Goal: Task Accomplishment & Management: Manage account settings

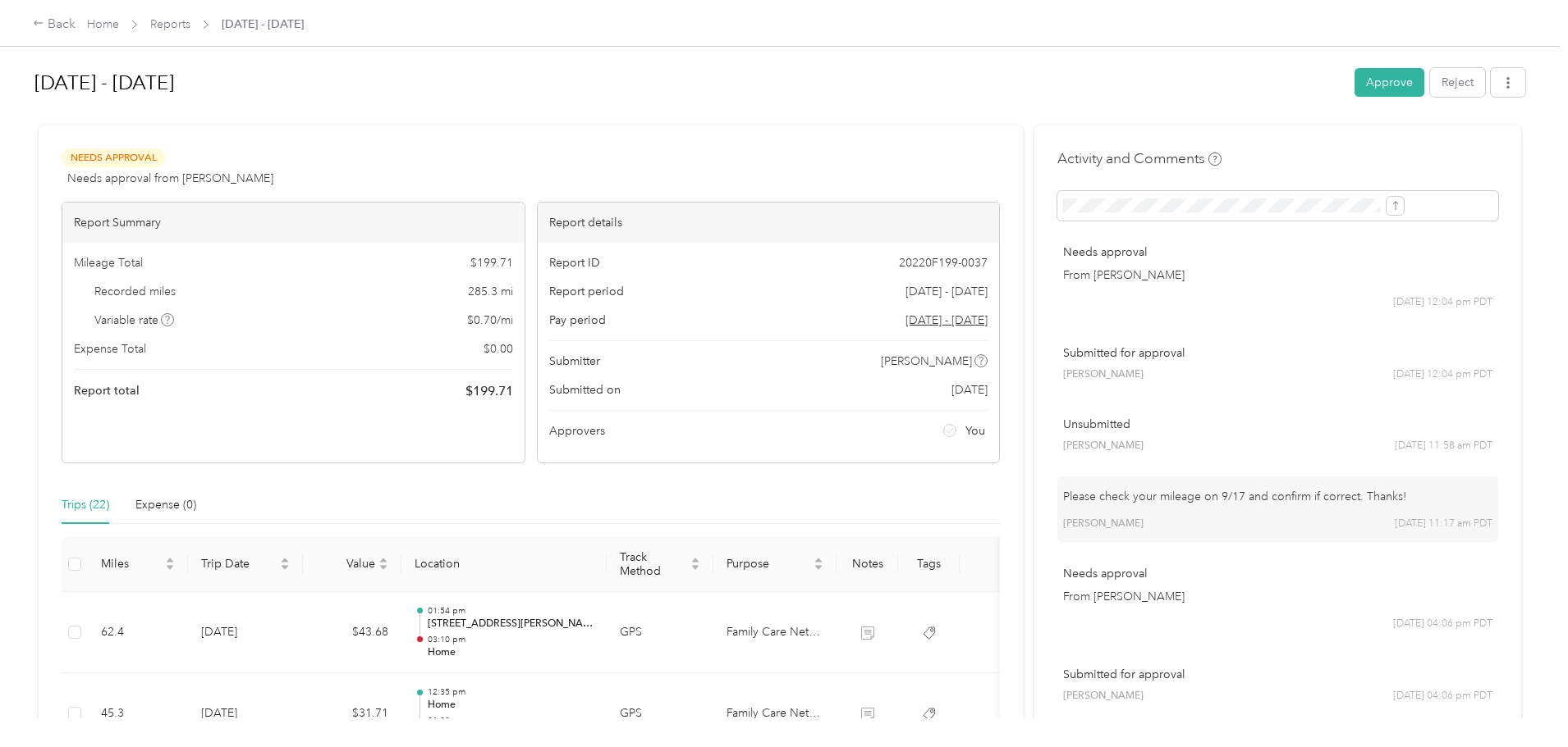
click at [121, 200] on div "Back Home Reports [DATE] - [DATE] [DATE] - [DATE] Approve Reject Needs Approval…" at bounding box center [780, 373] width 1560 height 747
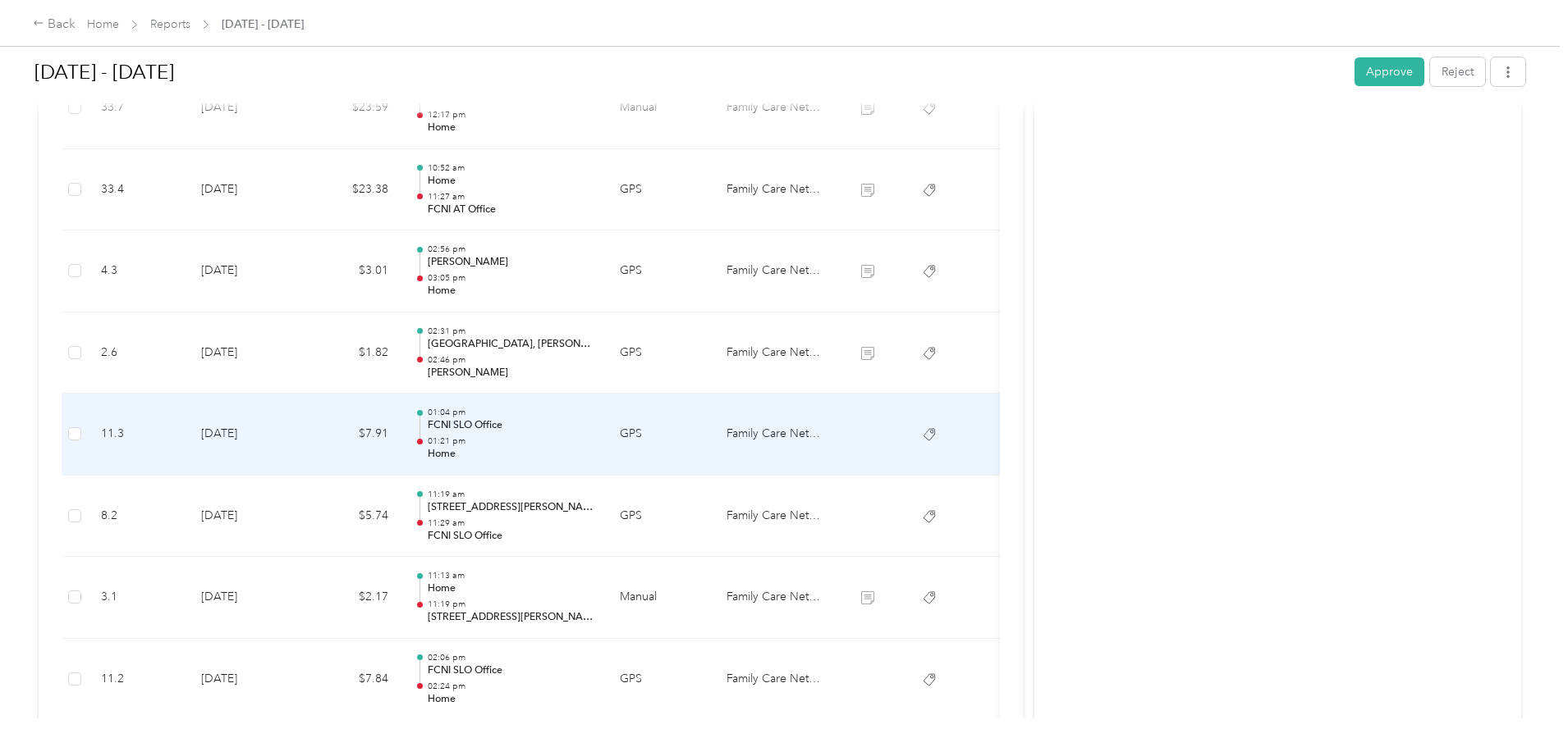
scroll to position [1394, 0]
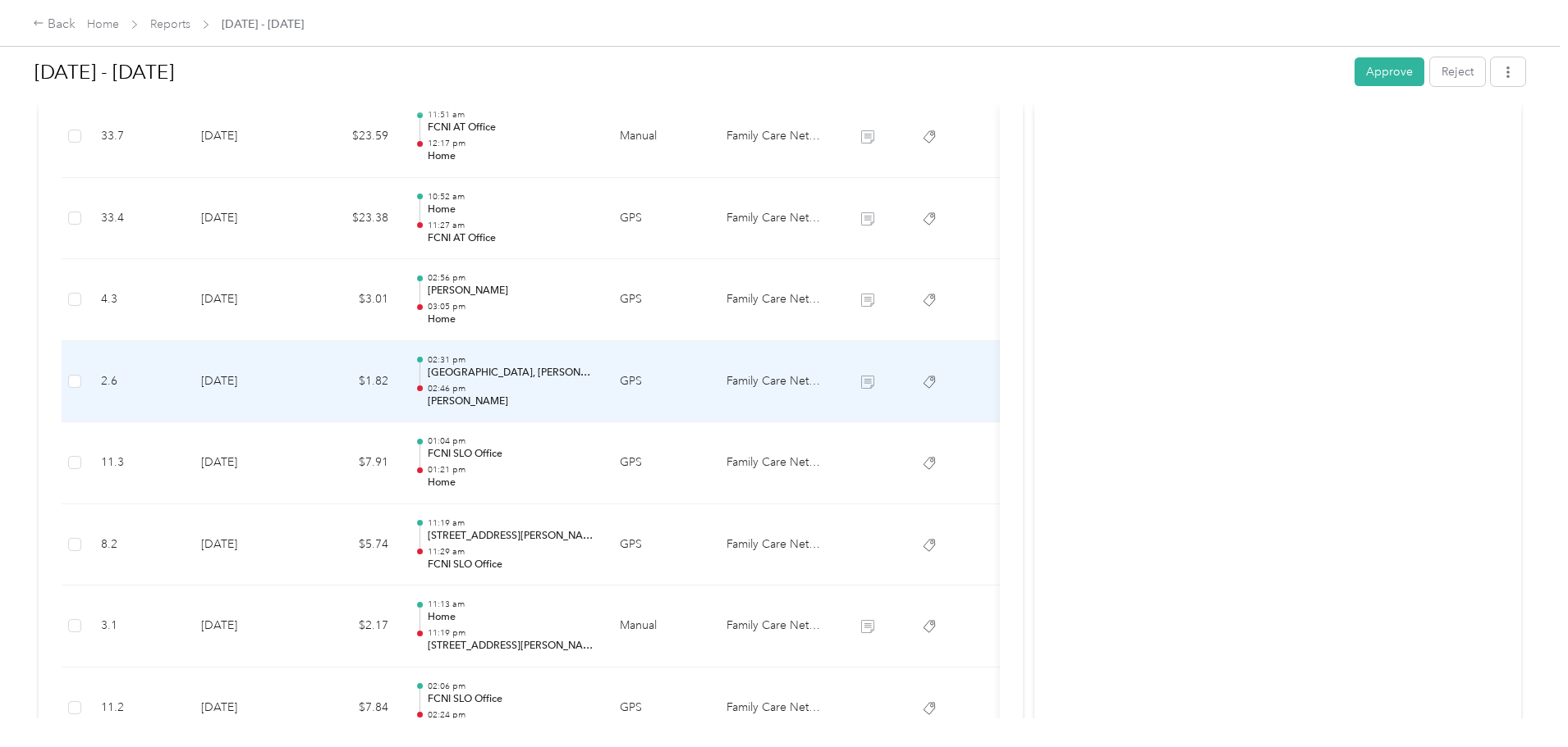
click at [402, 377] on td "$1.82" at bounding box center [352, 382] width 99 height 82
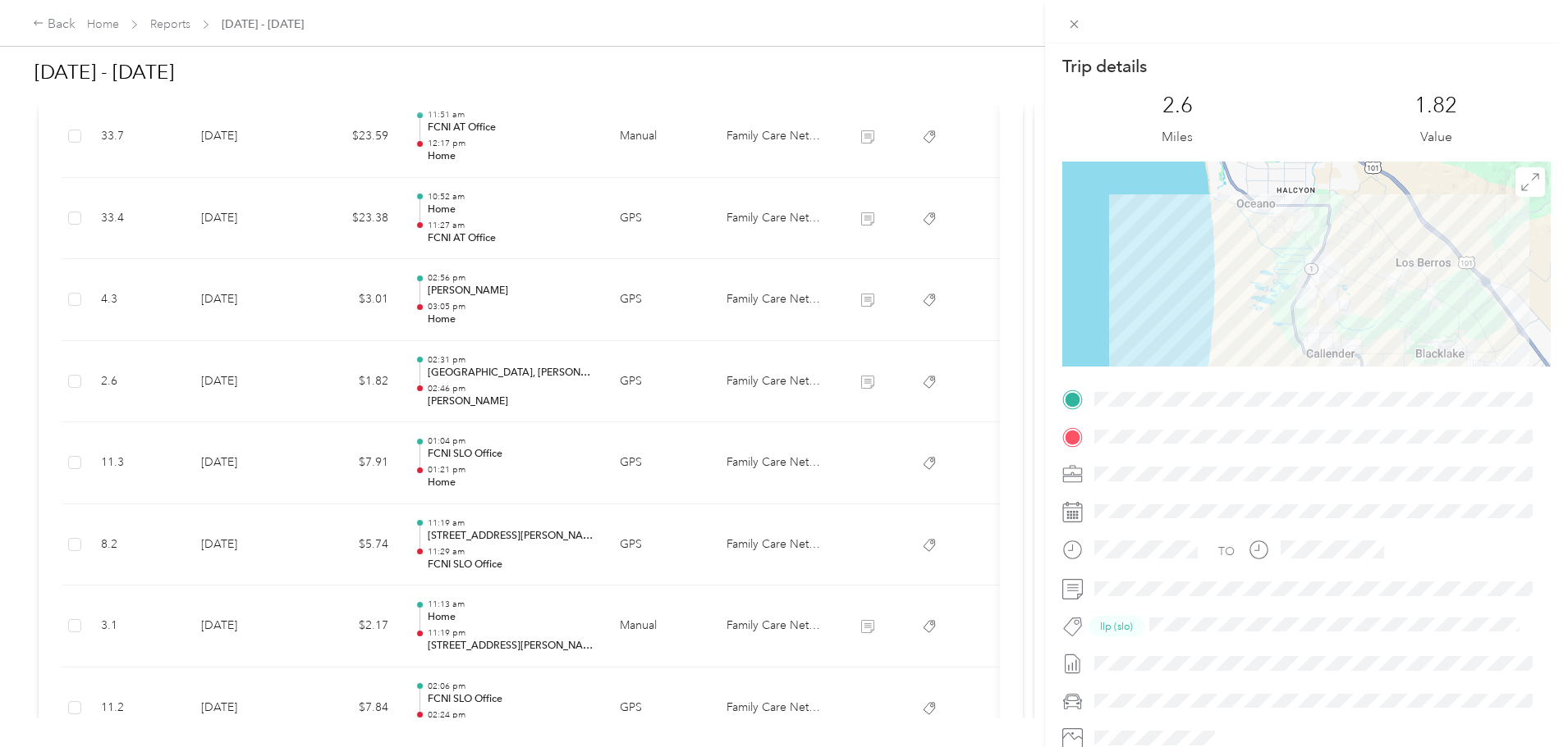
click at [442, 377] on div "Trip details This trip cannot be edited because it is either under review, appr…" at bounding box center [784, 373] width 1568 height 747
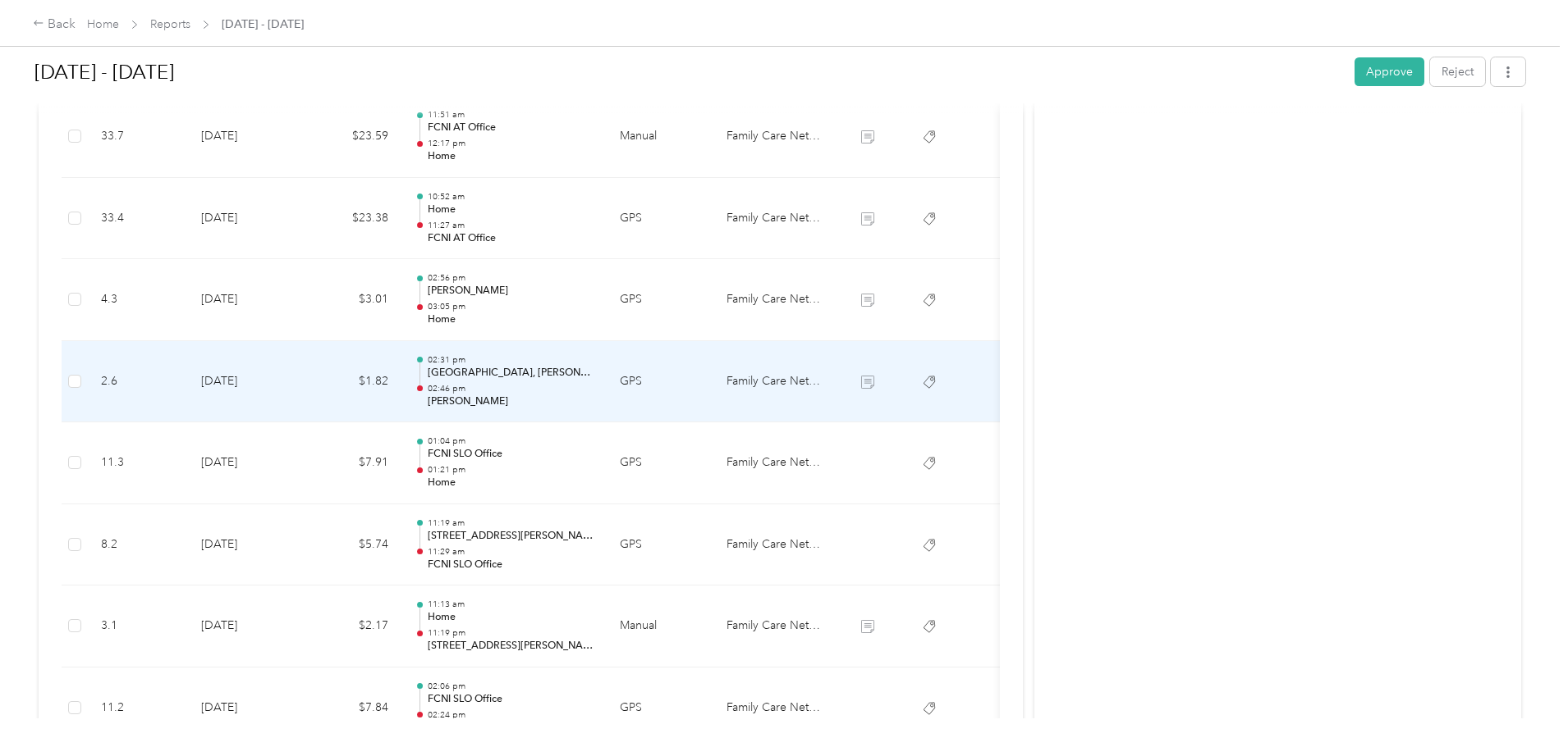
click at [402, 377] on td "$1.82" at bounding box center [352, 382] width 99 height 82
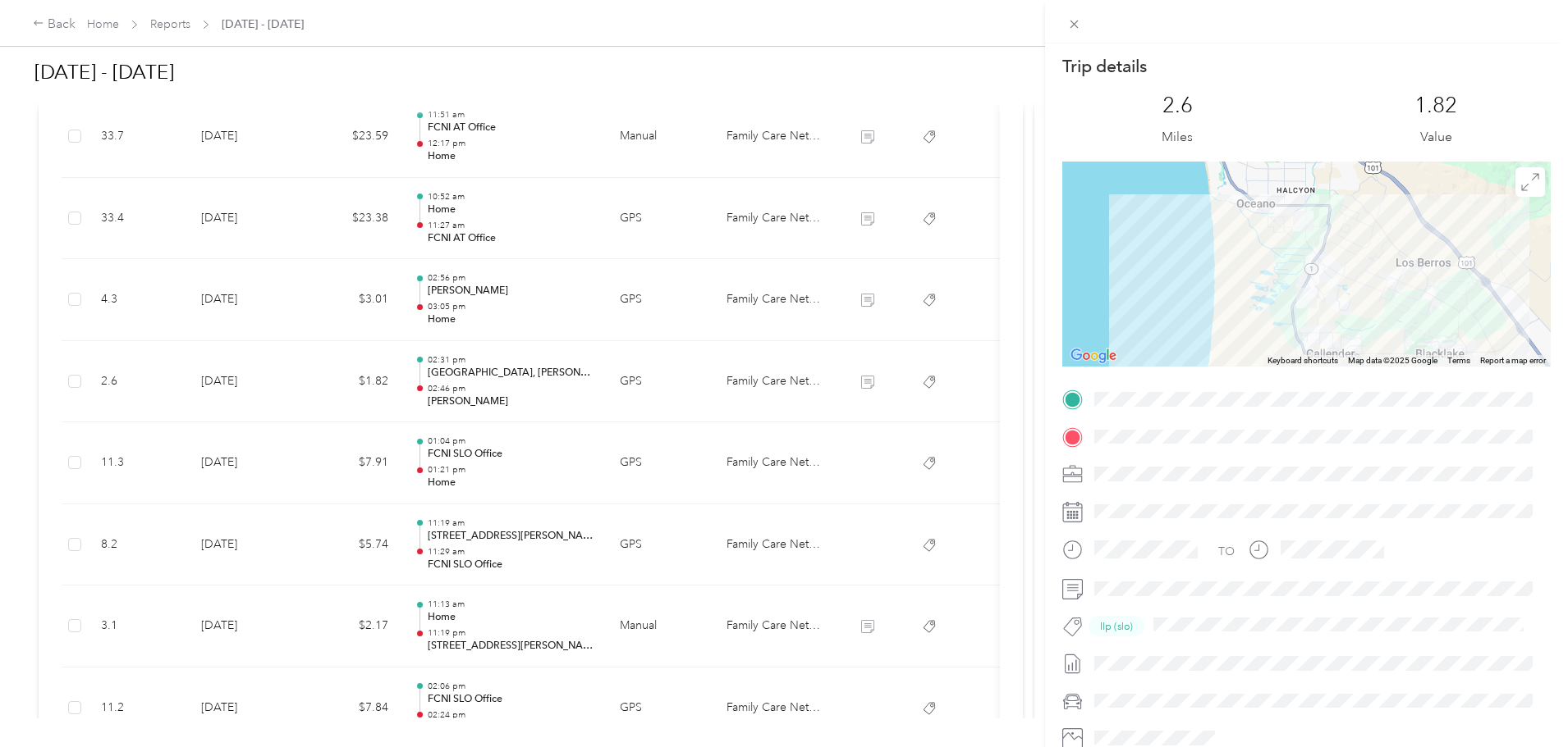
click at [440, 377] on div "Trip details This trip cannot be edited because it is either under review, appr…" at bounding box center [784, 373] width 1568 height 747
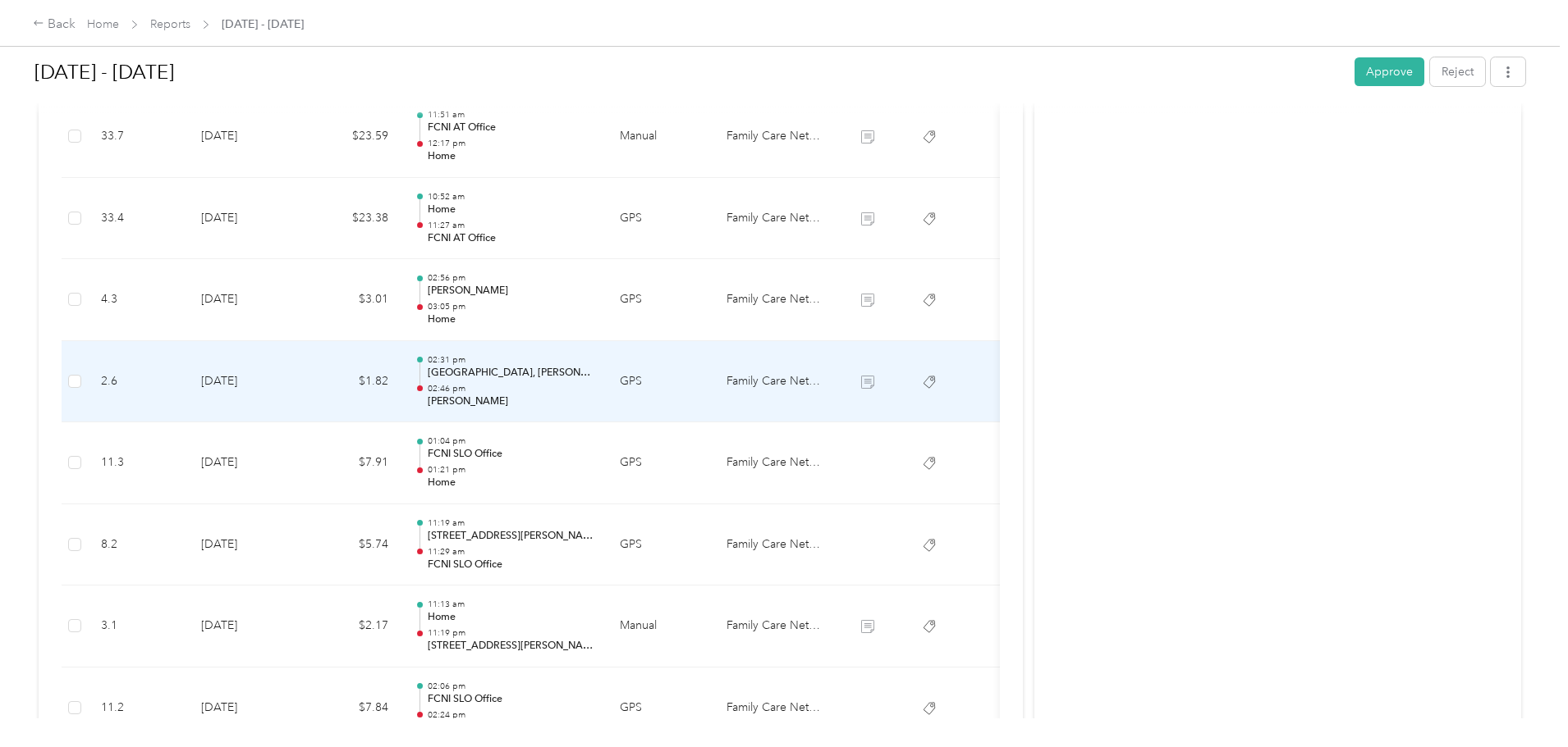
click at [402, 381] on td "$1.82" at bounding box center [352, 382] width 99 height 82
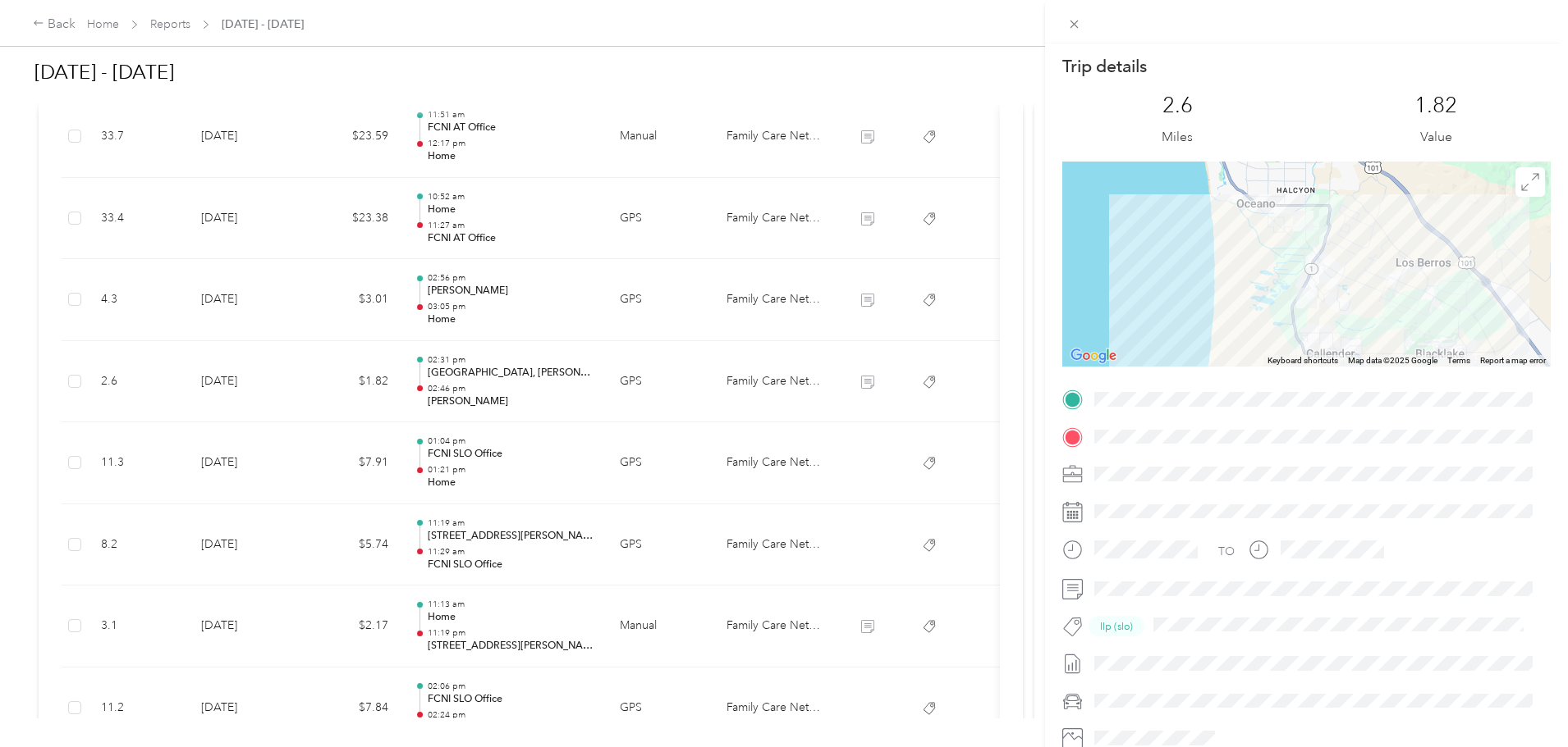
click at [440, 385] on div "Trip details This trip cannot be edited because it is either under review, appr…" at bounding box center [784, 373] width 1568 height 747
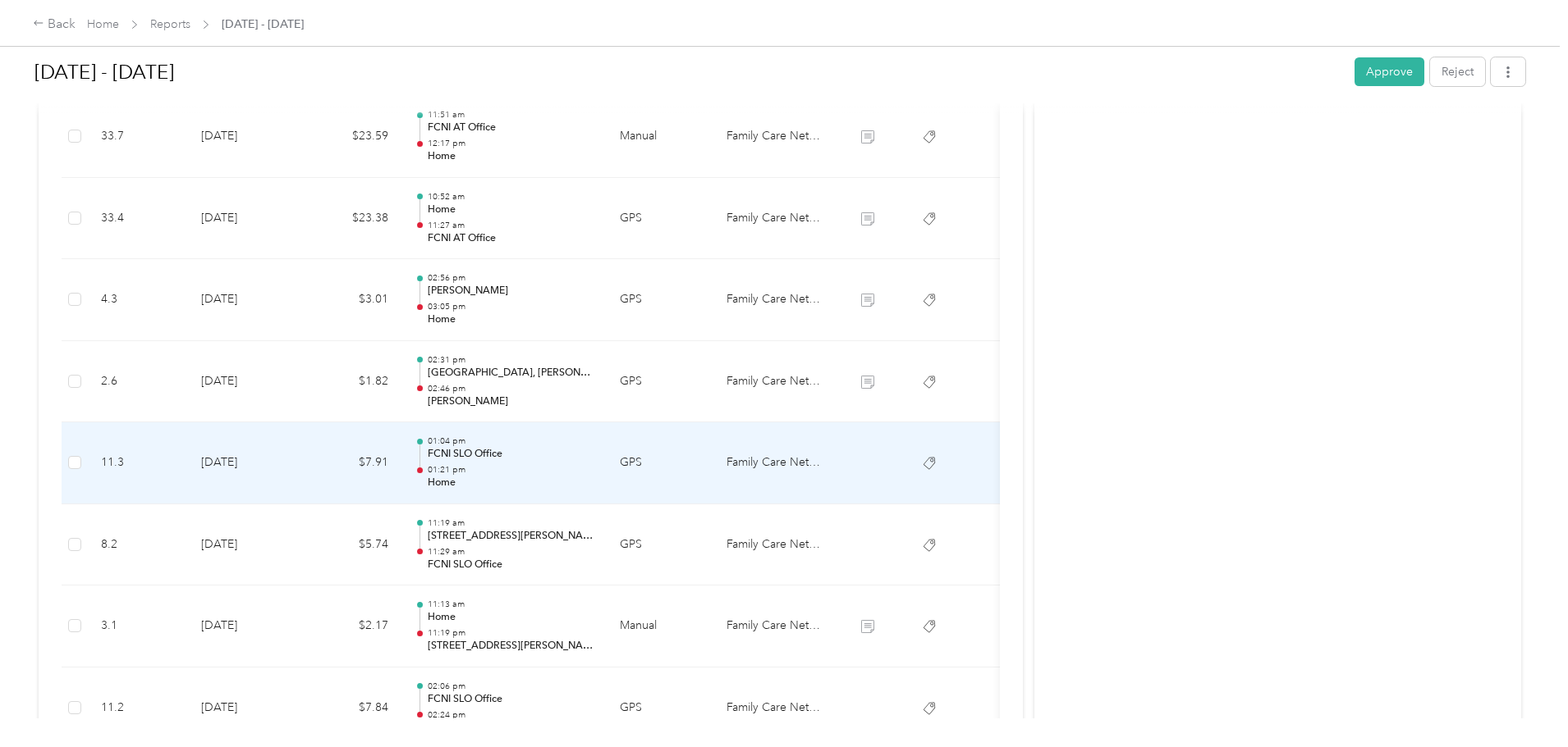
click at [402, 439] on td "$7.91" at bounding box center [352, 463] width 99 height 82
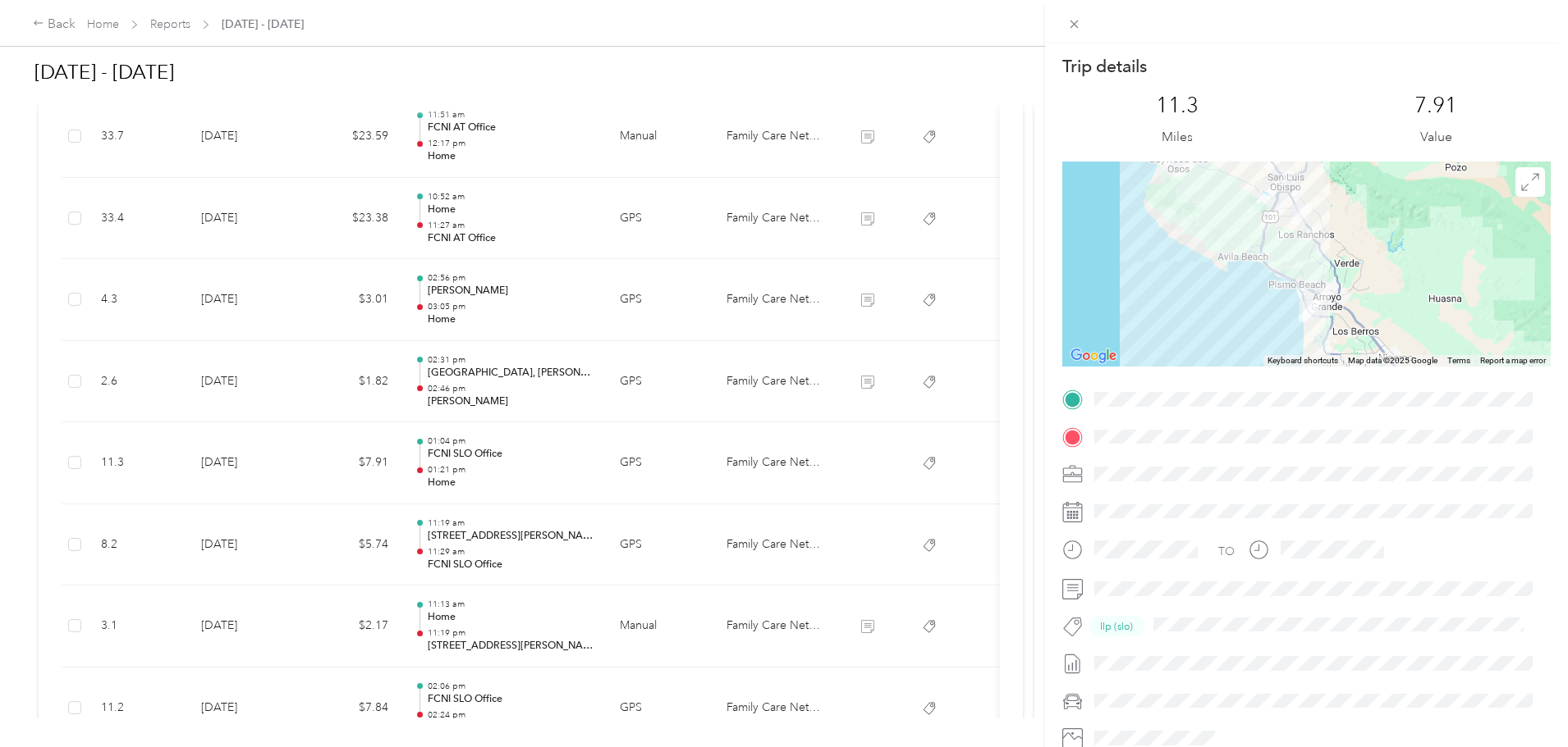
click at [439, 445] on div "Trip details This trip cannot be edited because it is either under review, appr…" at bounding box center [784, 373] width 1568 height 747
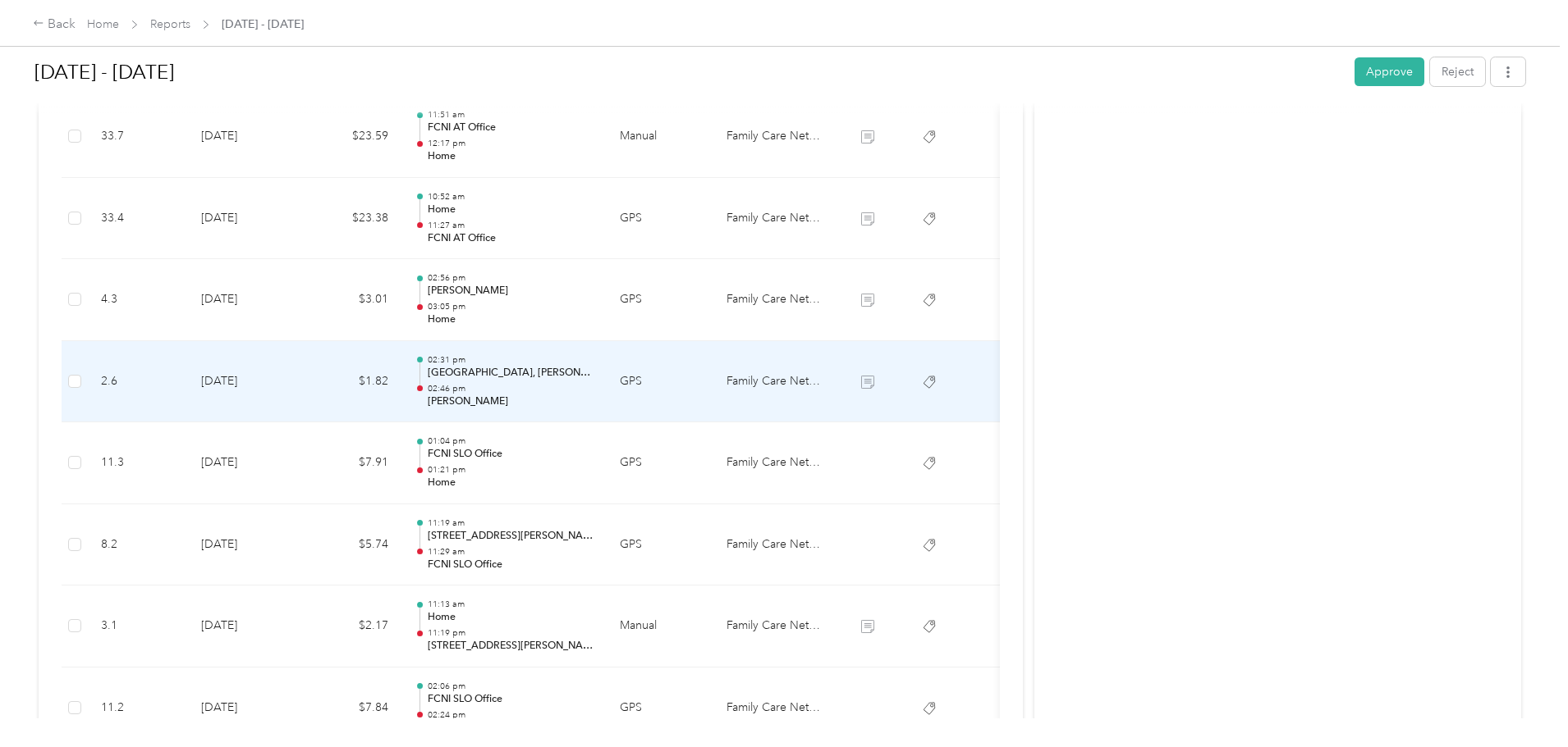
click at [303, 400] on td "[DATE]" at bounding box center [245, 382] width 115 height 82
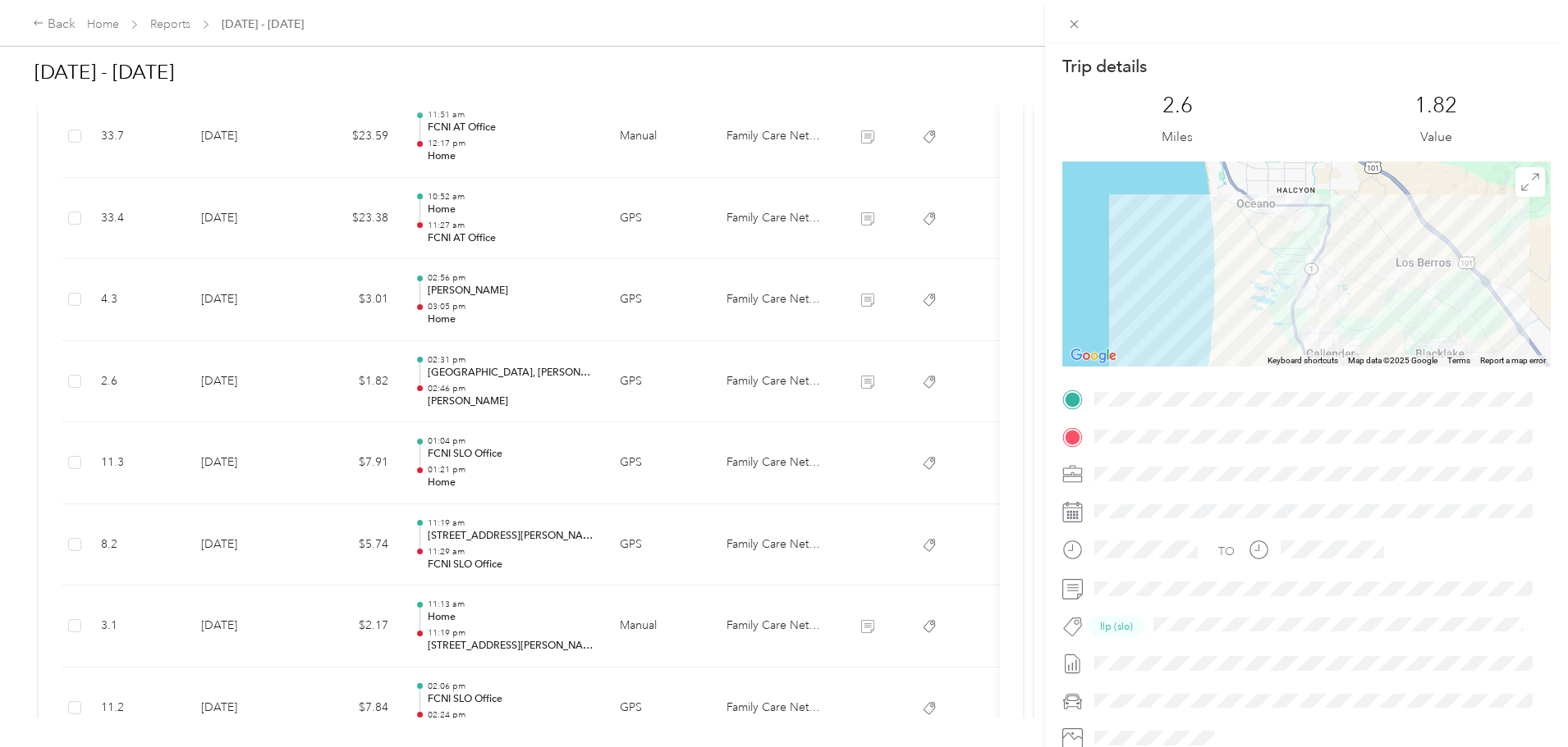
click at [431, 393] on div "Trip details This trip cannot be edited because it is either under review, appr…" at bounding box center [784, 373] width 1568 height 747
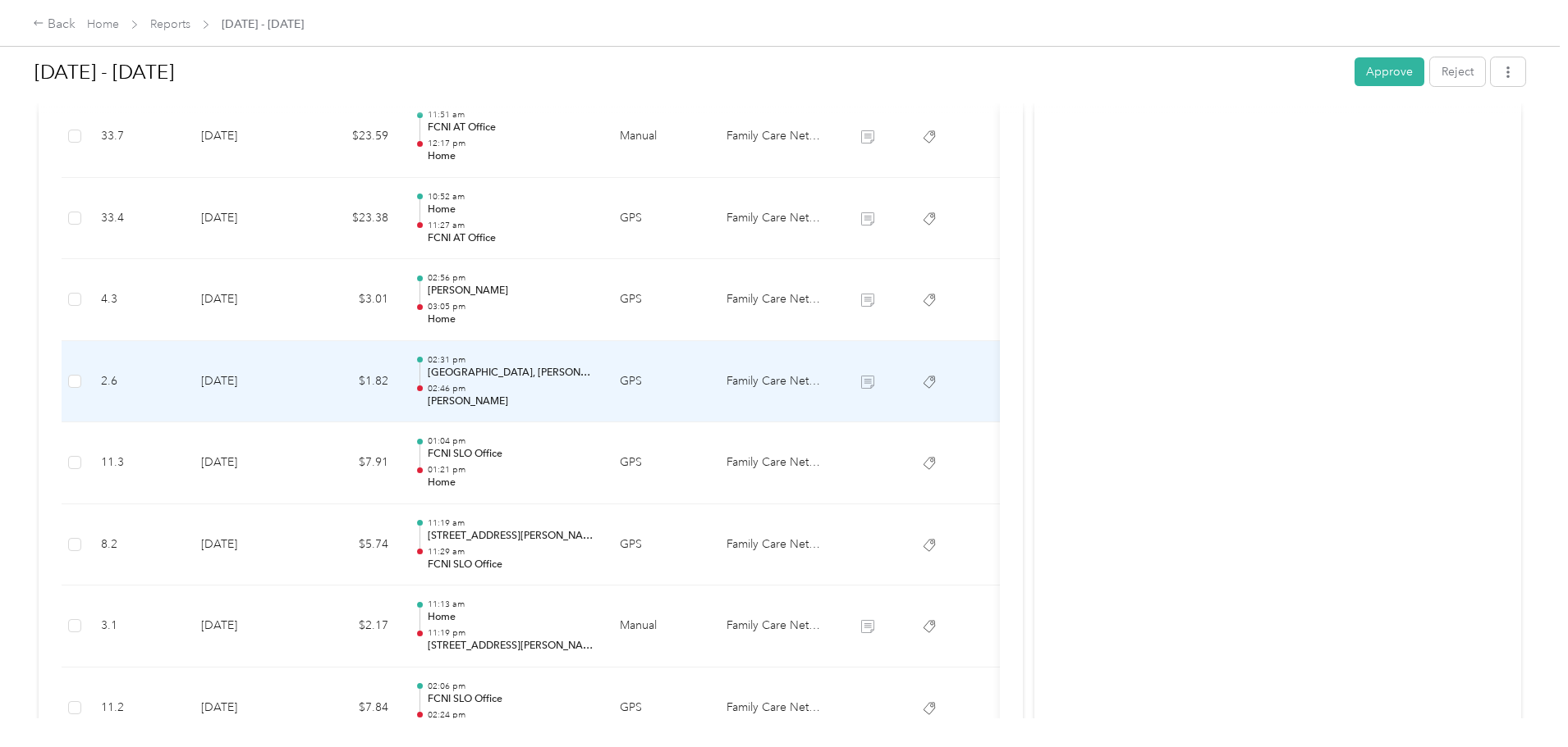
click at [303, 393] on td "[DATE]" at bounding box center [245, 382] width 115 height 82
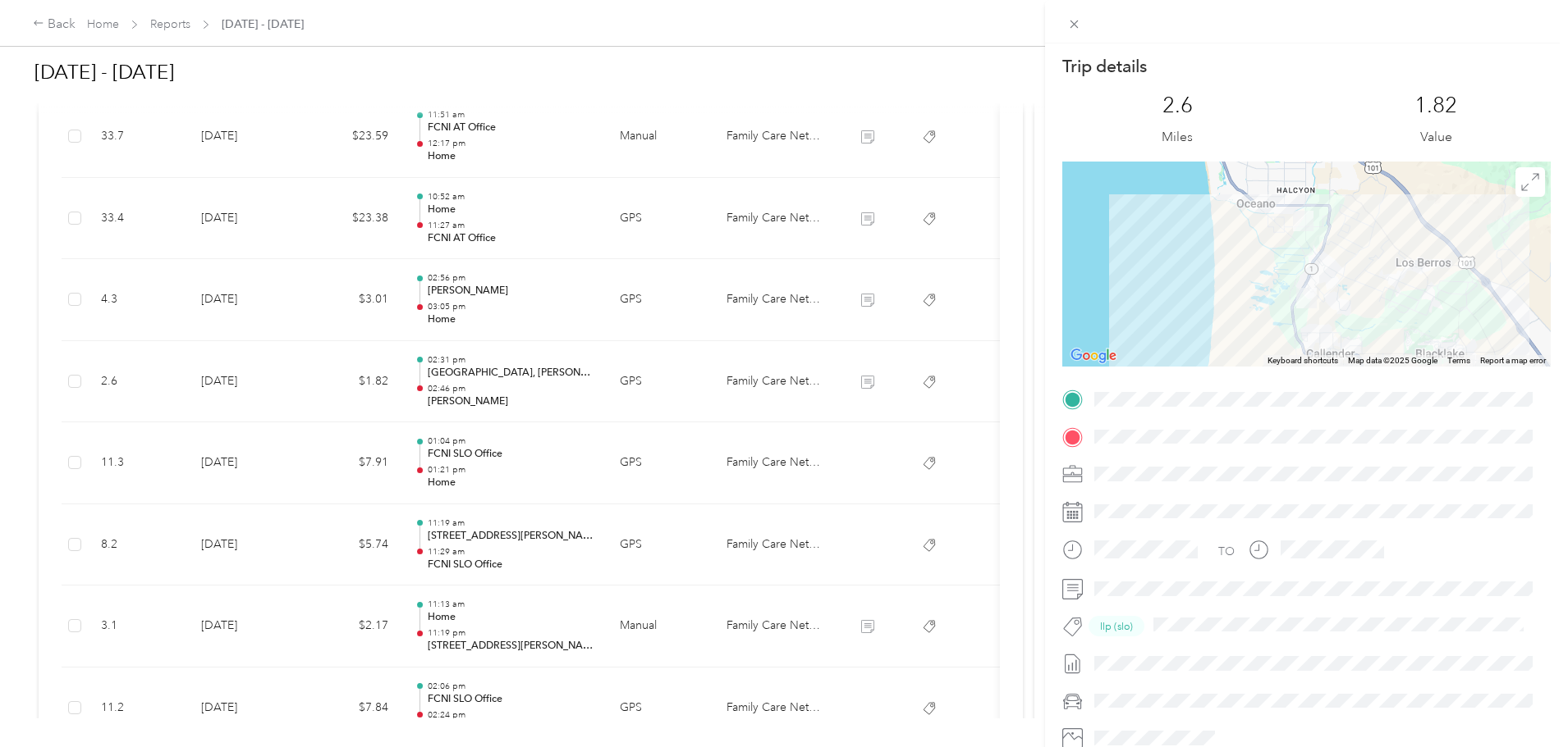
click at [436, 382] on div "Trip details This trip cannot be edited because it is either under review, appr…" at bounding box center [784, 373] width 1568 height 747
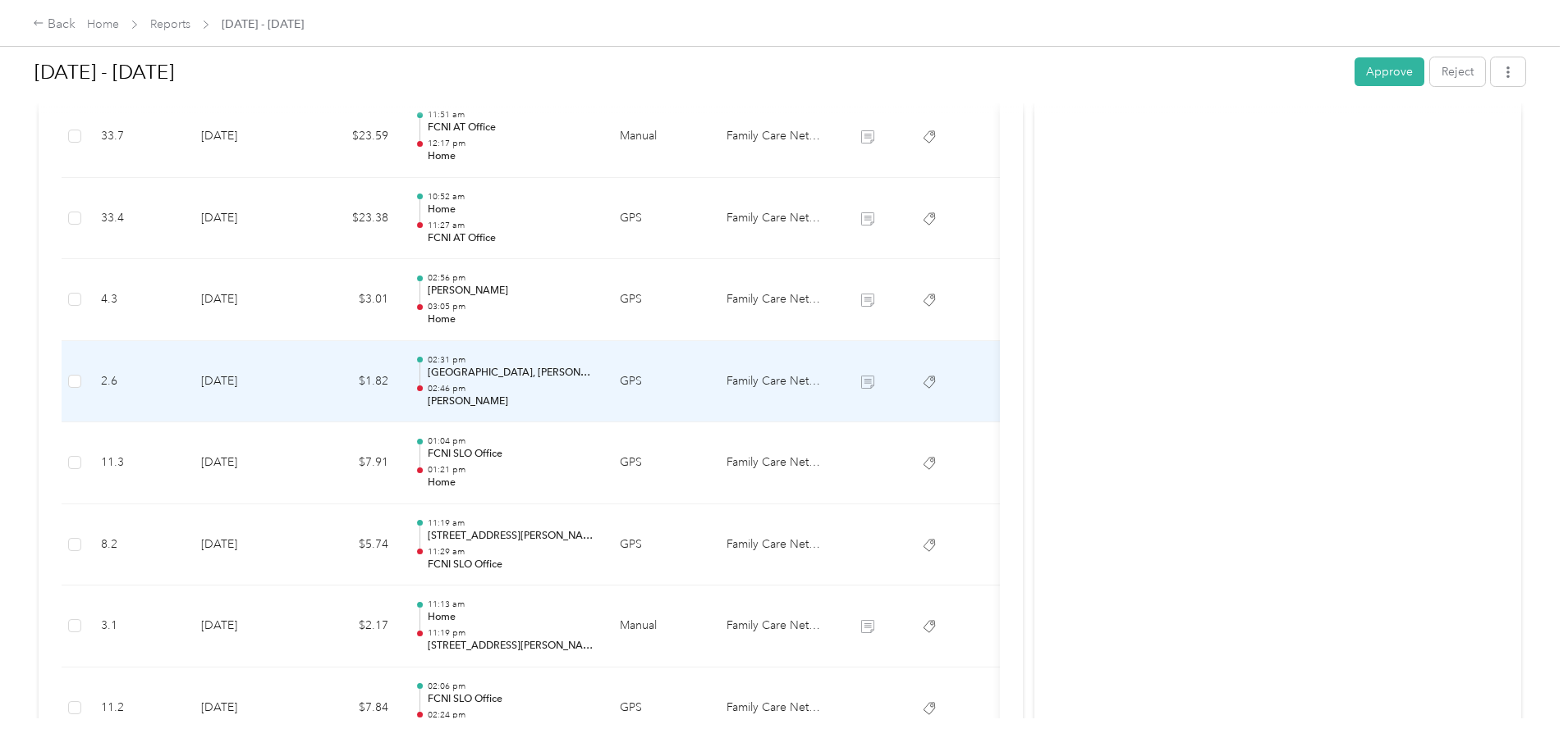
click at [303, 390] on td "[DATE]" at bounding box center [245, 382] width 115 height 82
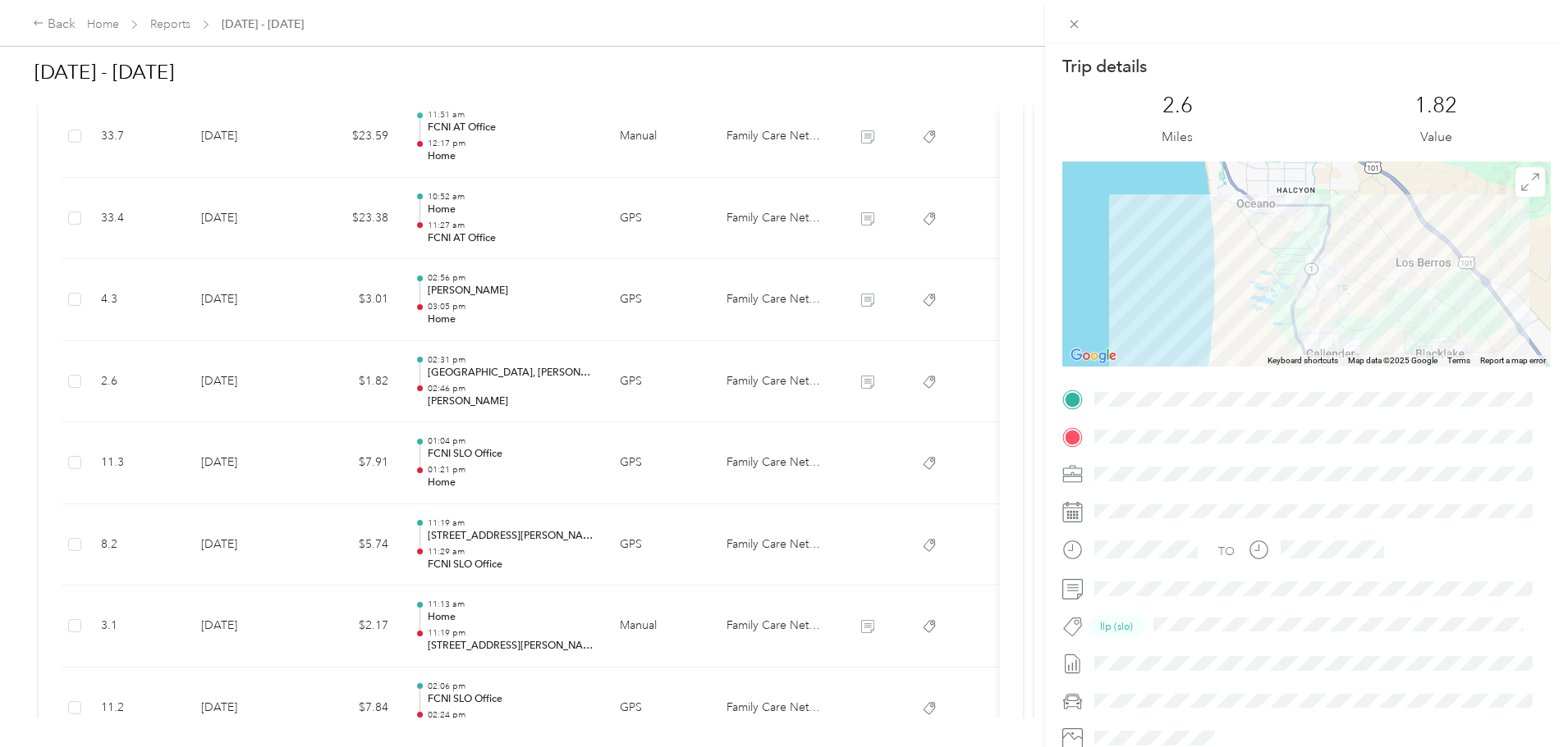
click at [441, 383] on div "Trip details This trip cannot be edited because it is either under review, appr…" at bounding box center [784, 373] width 1568 height 747
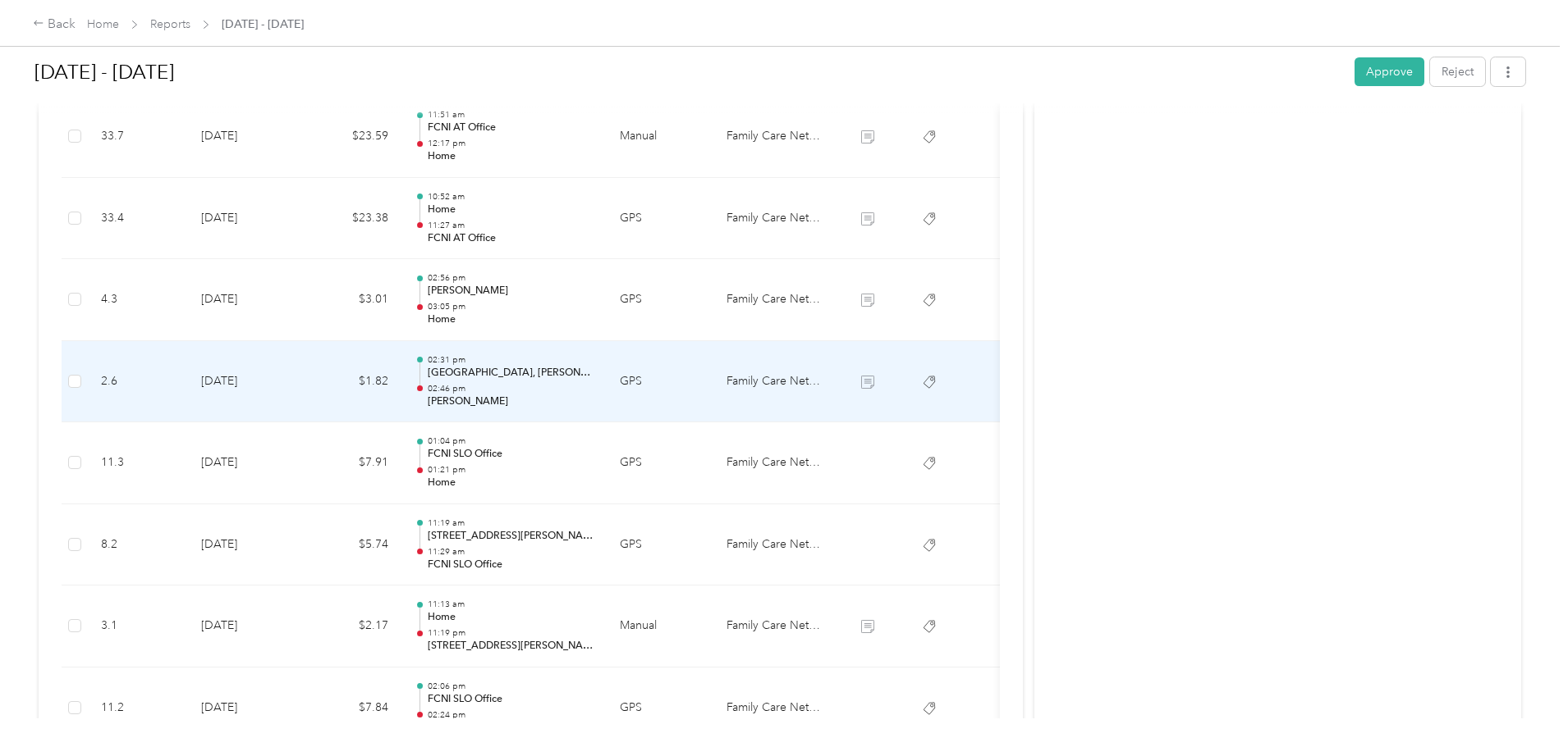
click at [402, 383] on td "$1.82" at bounding box center [352, 382] width 99 height 82
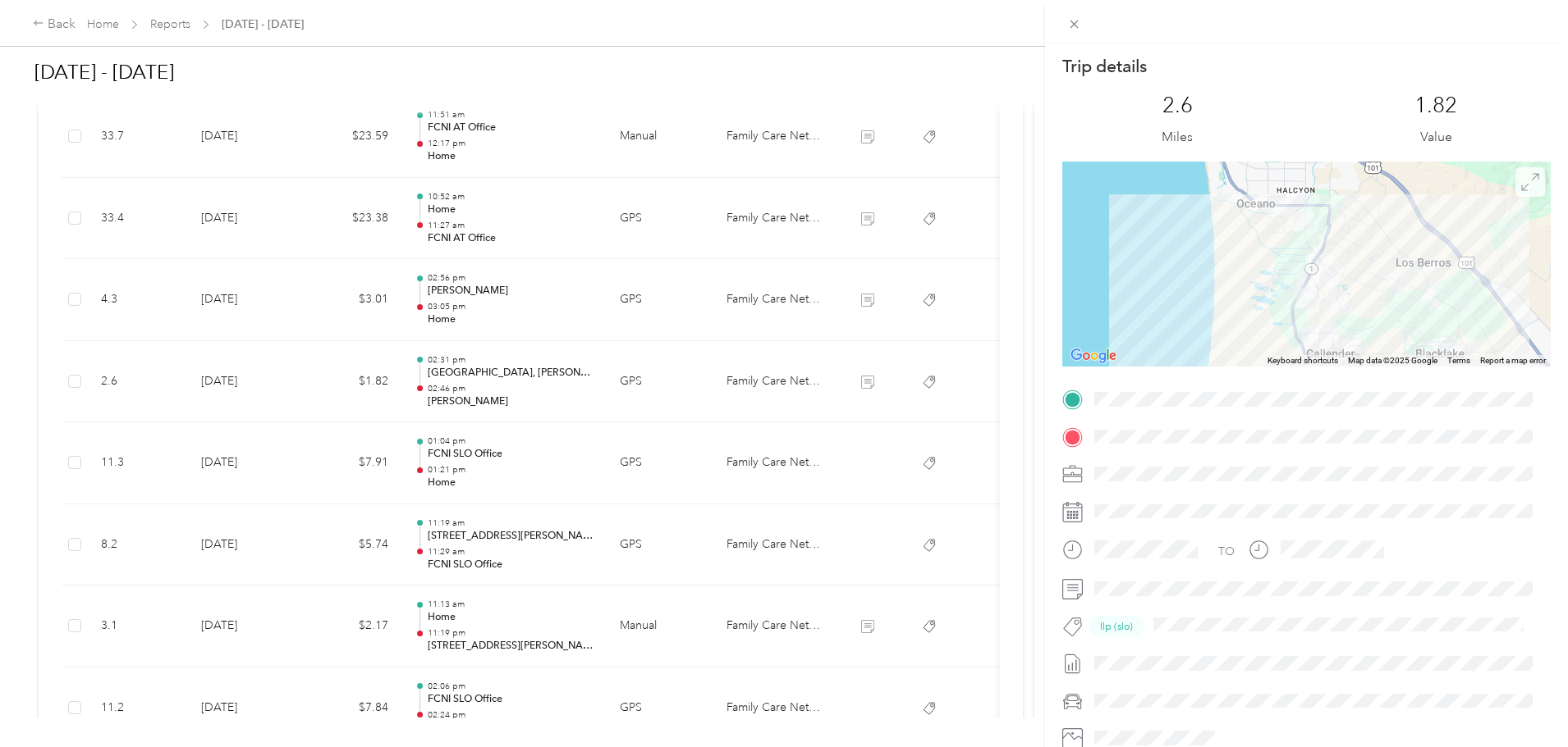
click at [1523, 185] on icon at bounding box center [1530, 182] width 18 height 18
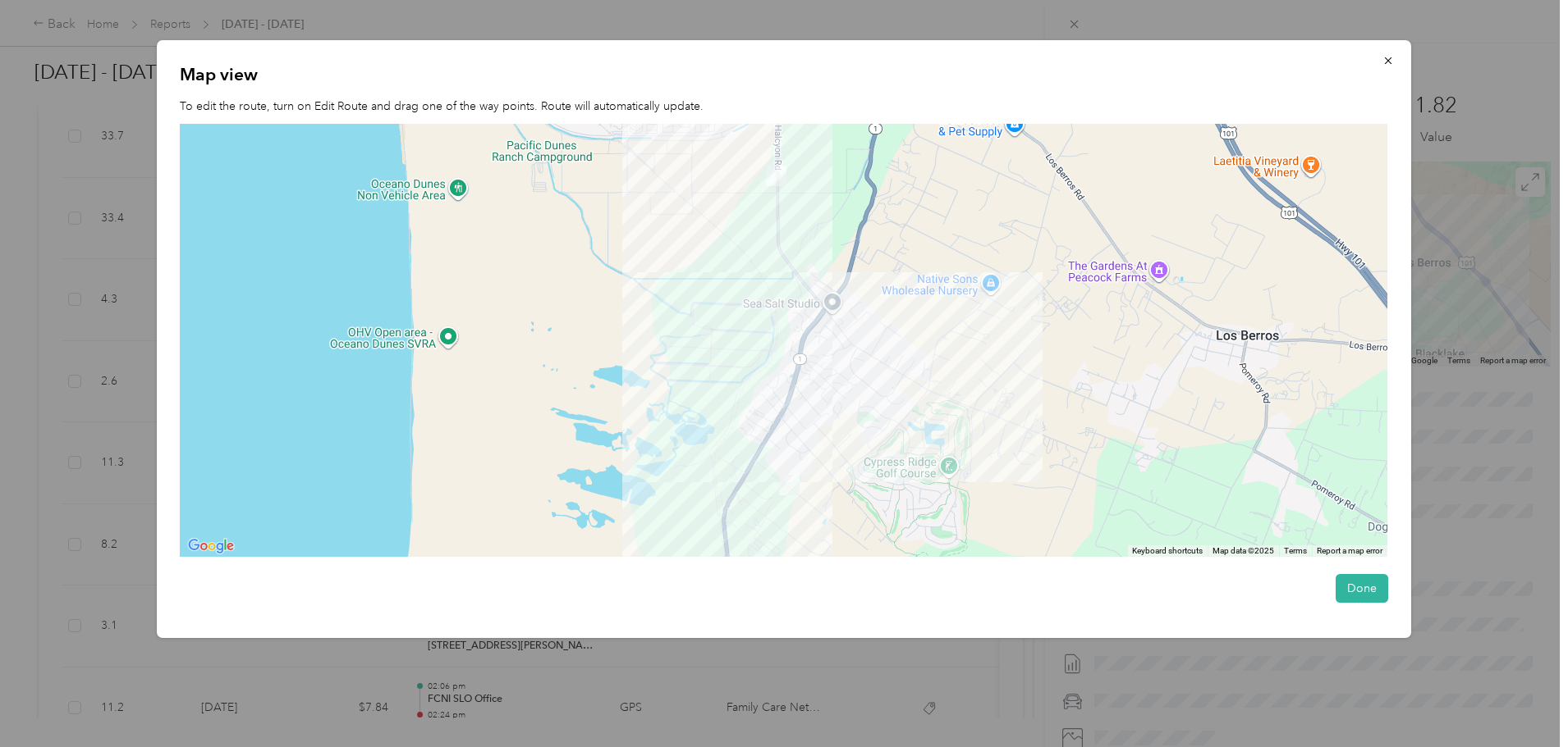
click at [811, 486] on div at bounding box center [784, 340] width 1208 height 433
click at [796, 471] on div at bounding box center [784, 340] width 1208 height 433
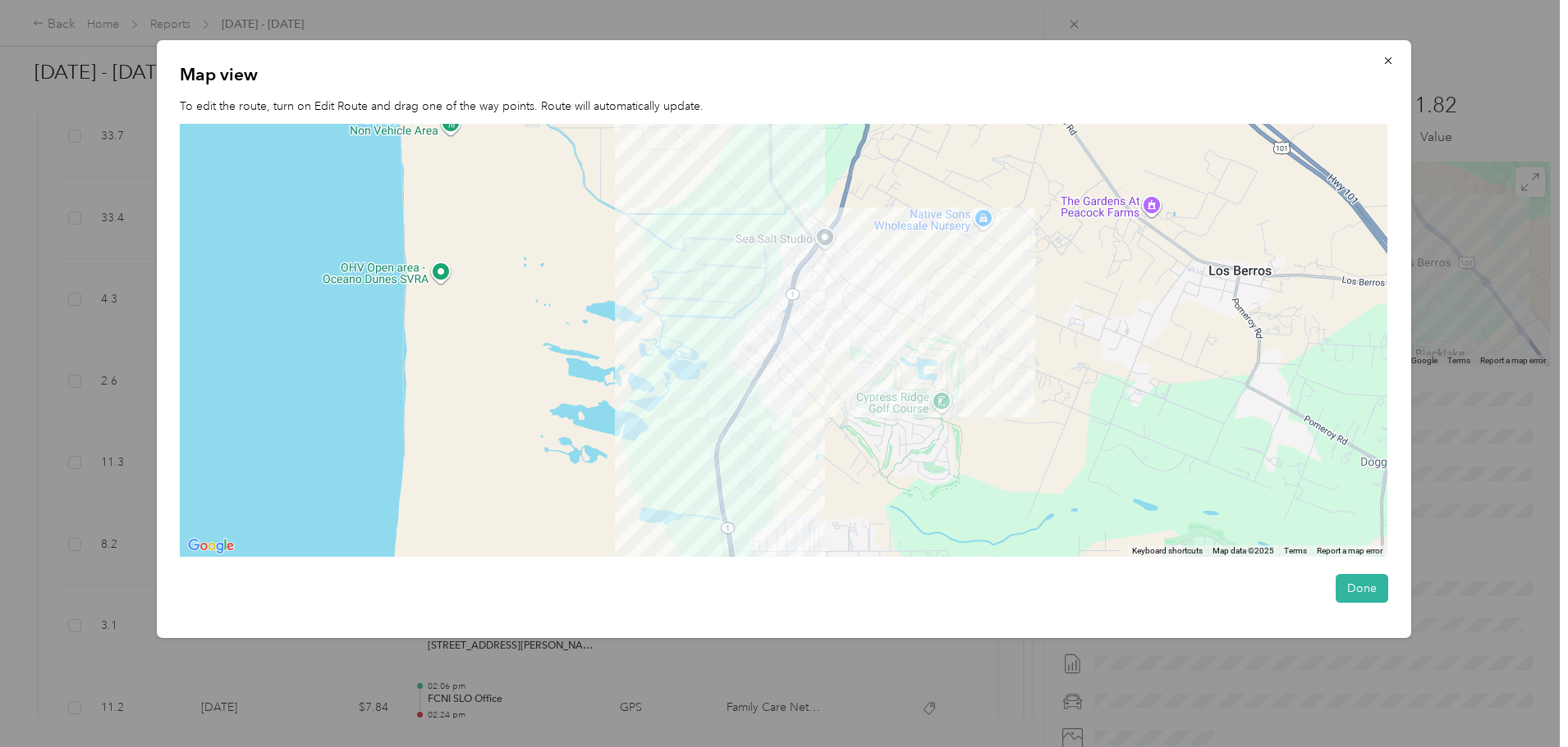
drag, startPoint x: 796, startPoint y: 471, endPoint x: 787, endPoint y: 406, distance: 65.6
click at [787, 406] on div at bounding box center [784, 340] width 1208 height 433
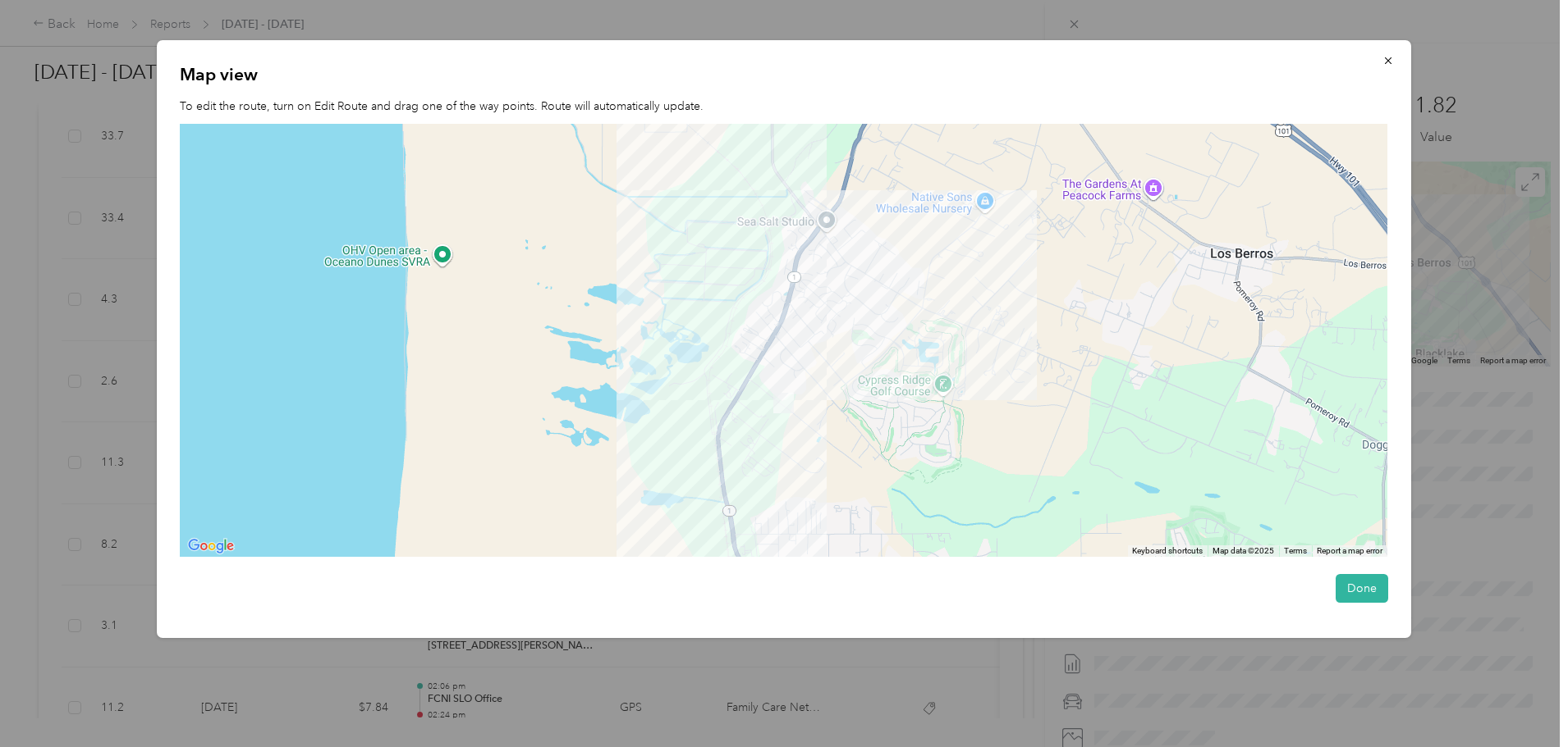
drag, startPoint x: 796, startPoint y: 406, endPoint x: 799, endPoint y: 385, distance: 21.2
click at [799, 385] on div at bounding box center [784, 340] width 1208 height 433
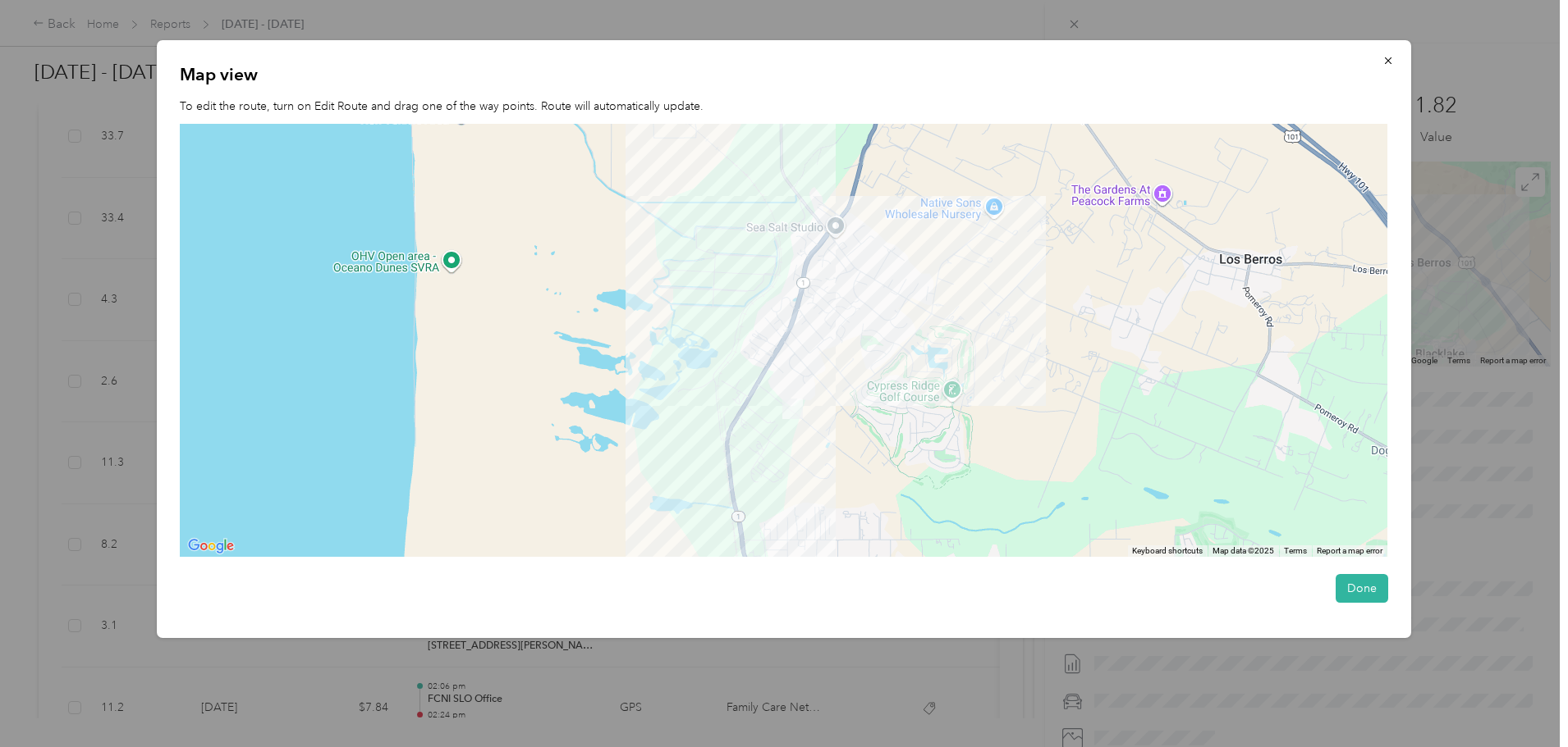
drag, startPoint x: 799, startPoint y: 385, endPoint x: 812, endPoint y: 392, distance: 14.8
click at [812, 392] on div at bounding box center [784, 340] width 1208 height 433
click at [803, 386] on div at bounding box center [784, 340] width 1208 height 433
click at [1393, 58] on icon "button" at bounding box center [1389, 61] width 12 height 12
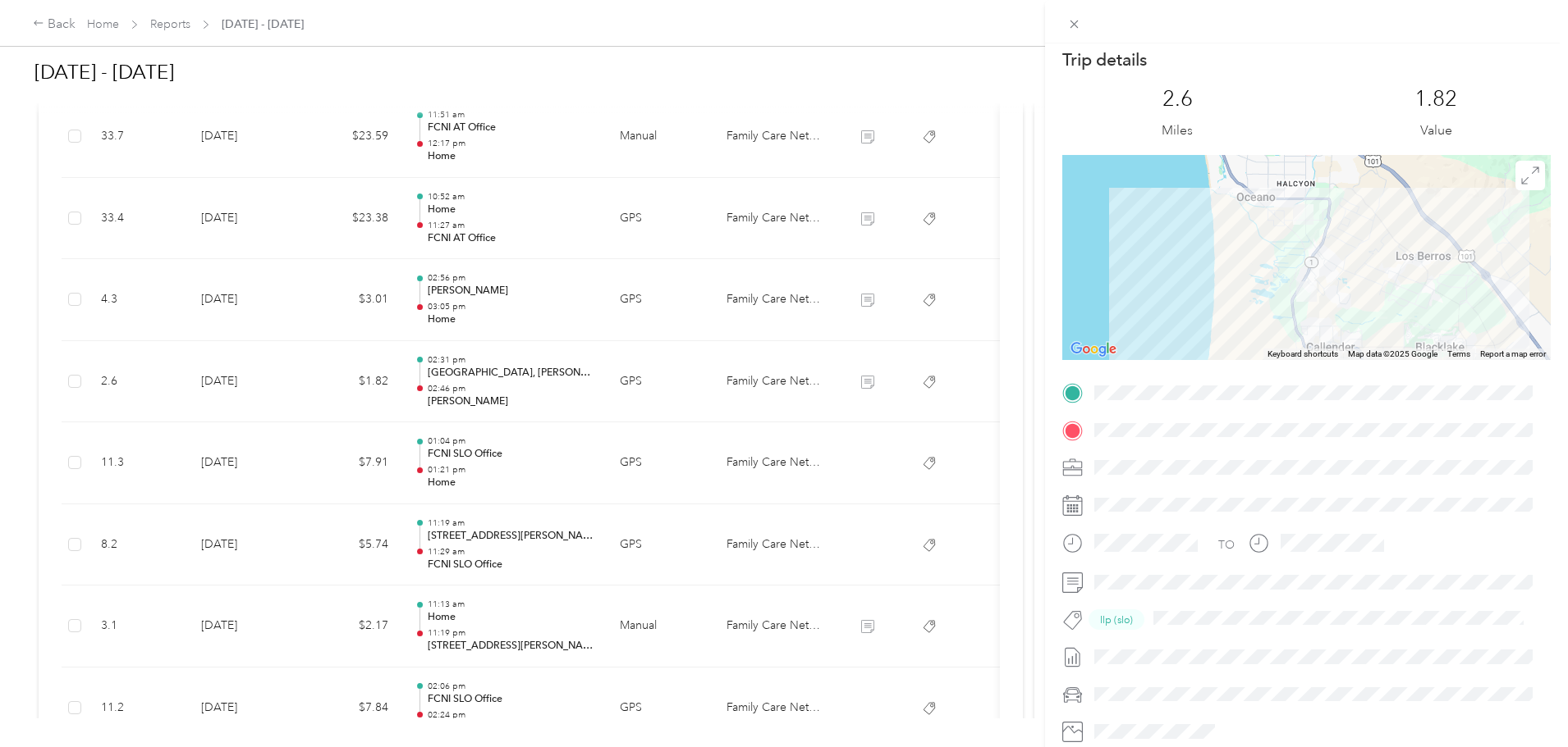
scroll to position [0, 0]
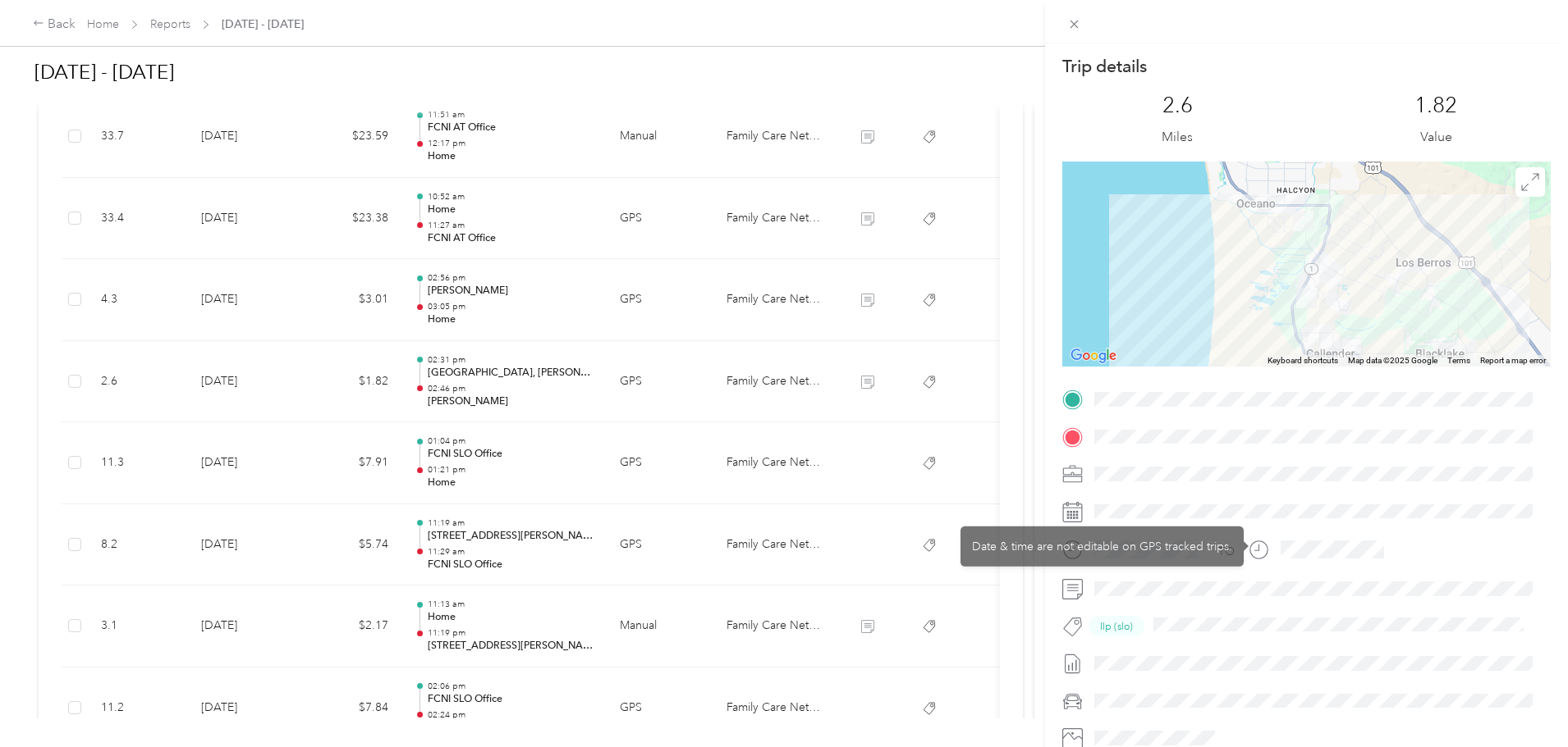
click at [1401, 455] on div "TO Ilp (slo)" at bounding box center [1306, 588] width 488 height 402
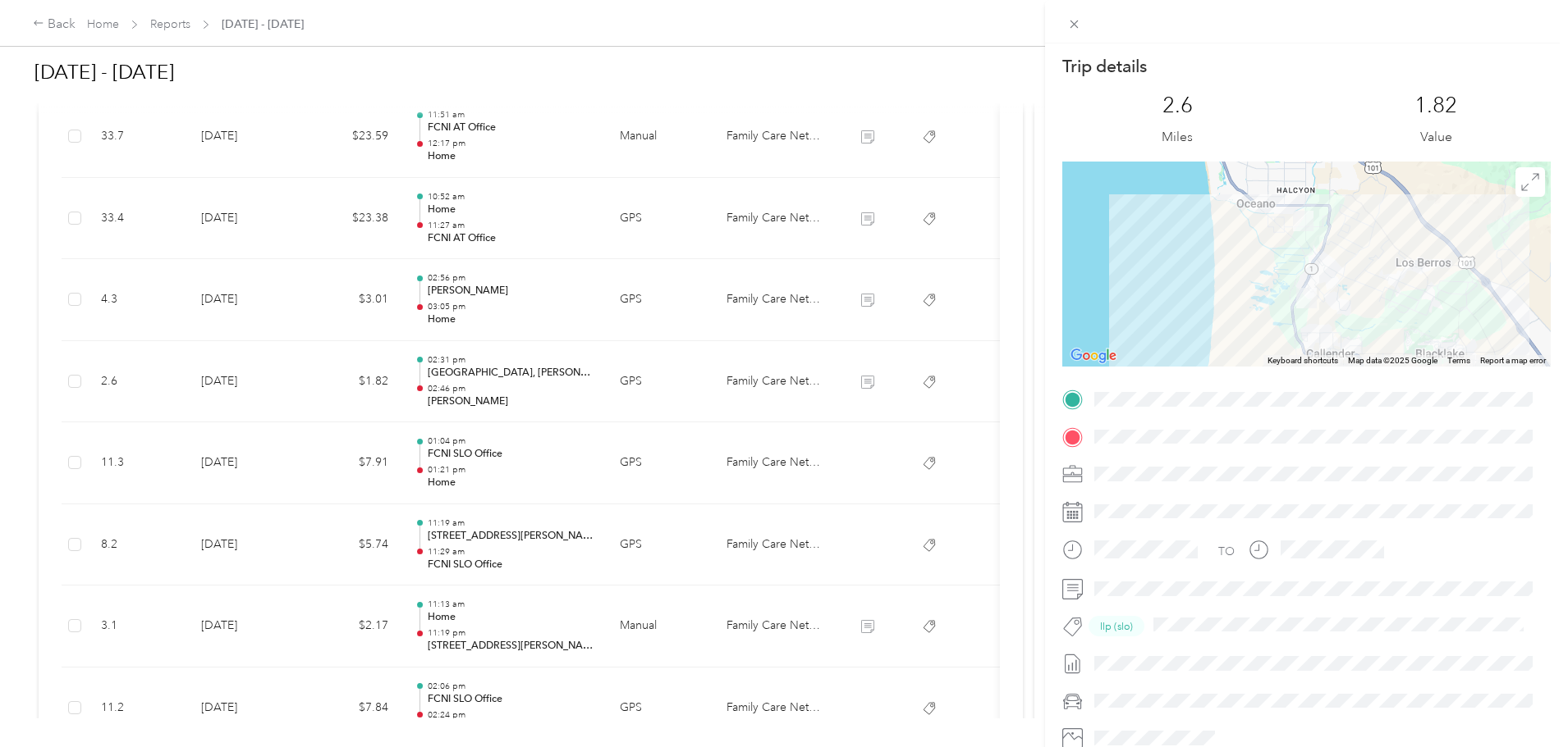
click at [1162, 444] on span at bounding box center [1320, 437] width 462 height 27
click at [452, 528] on div "Trip details This trip cannot be edited because it is either under review, appr…" at bounding box center [784, 373] width 1568 height 747
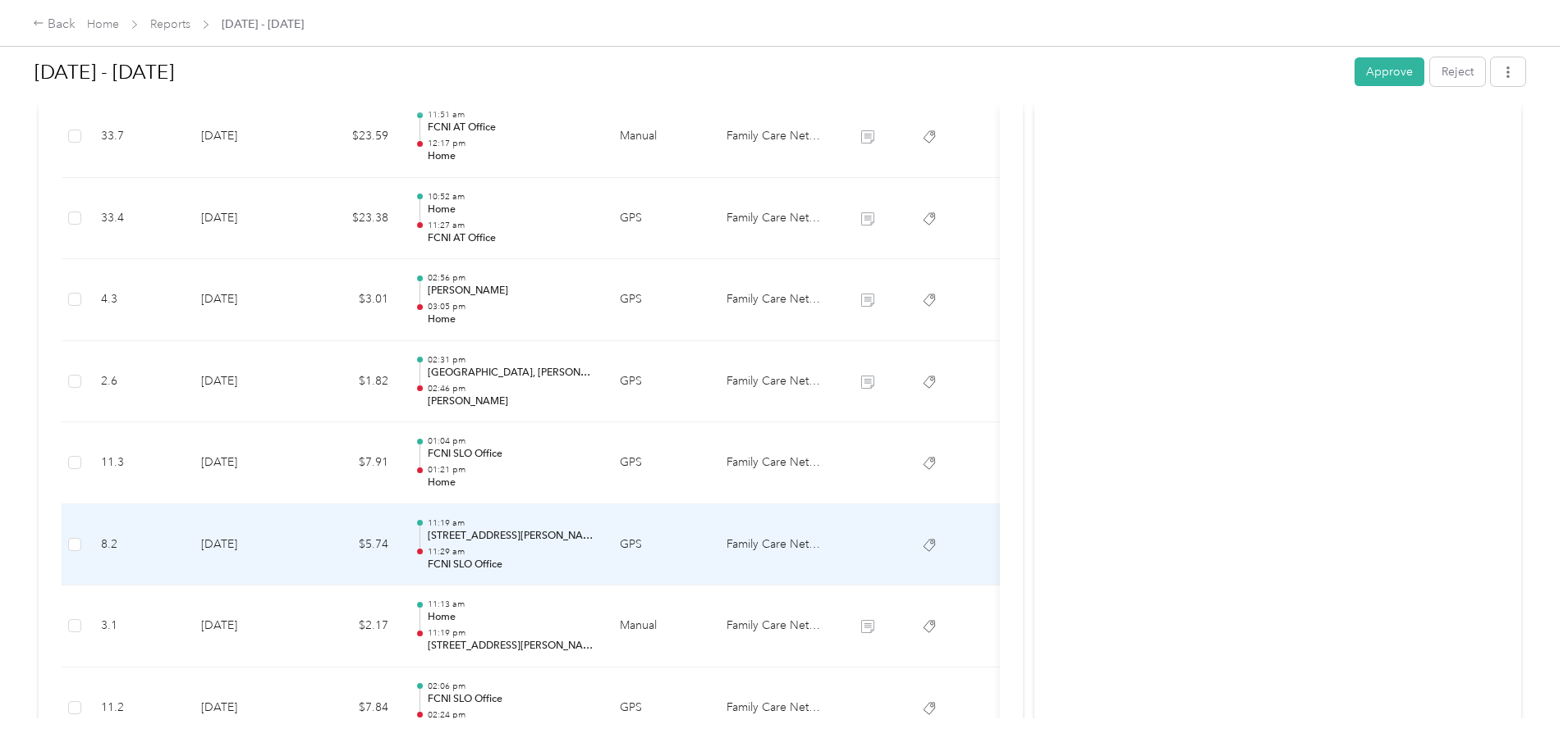
click at [402, 528] on td "$5.74" at bounding box center [352, 545] width 99 height 82
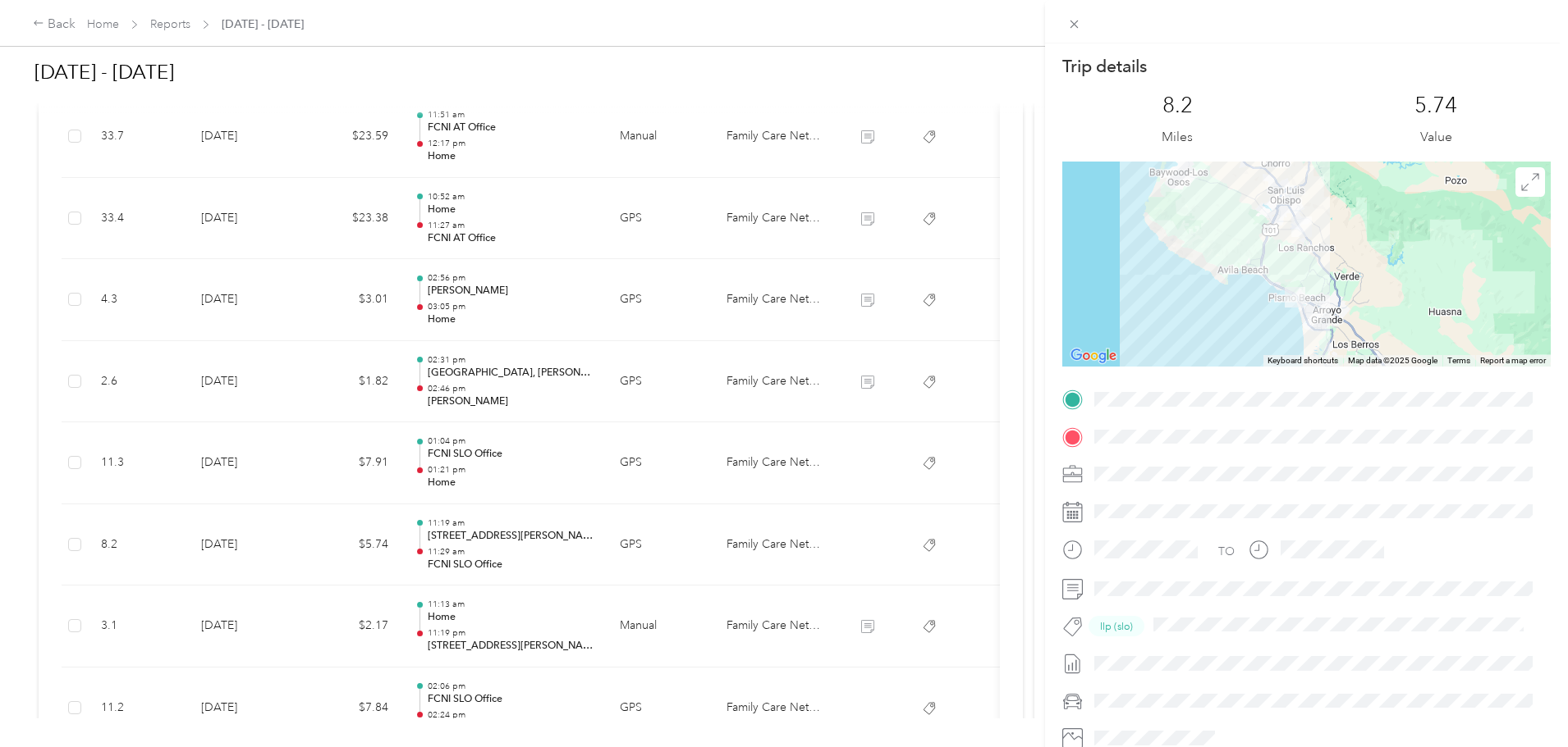
click at [419, 541] on div "Trip details This trip cannot be edited because it is either under review, appr…" at bounding box center [784, 373] width 1568 height 747
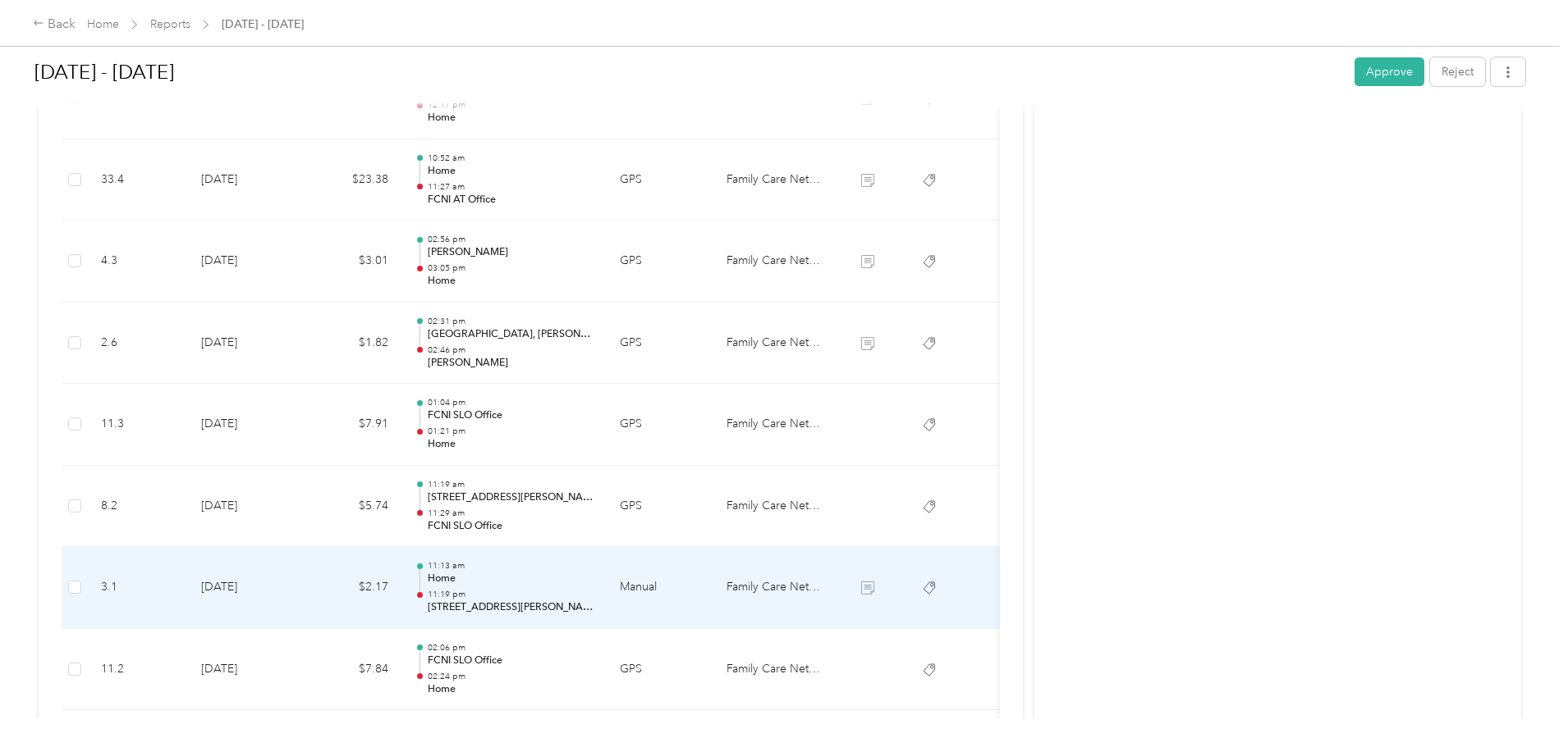
scroll to position [1394, 0]
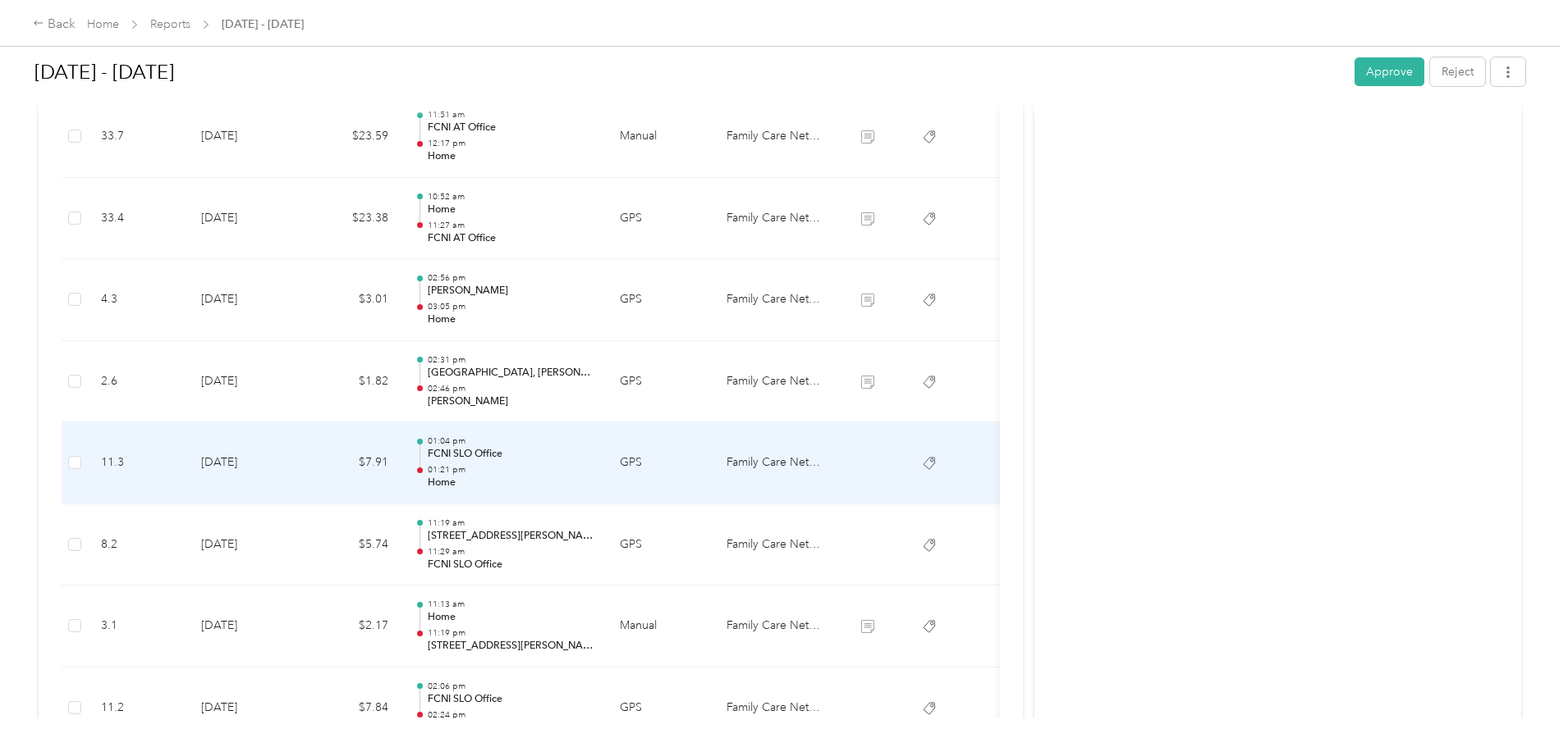
click at [402, 455] on td "$7.91" at bounding box center [352, 463] width 99 height 82
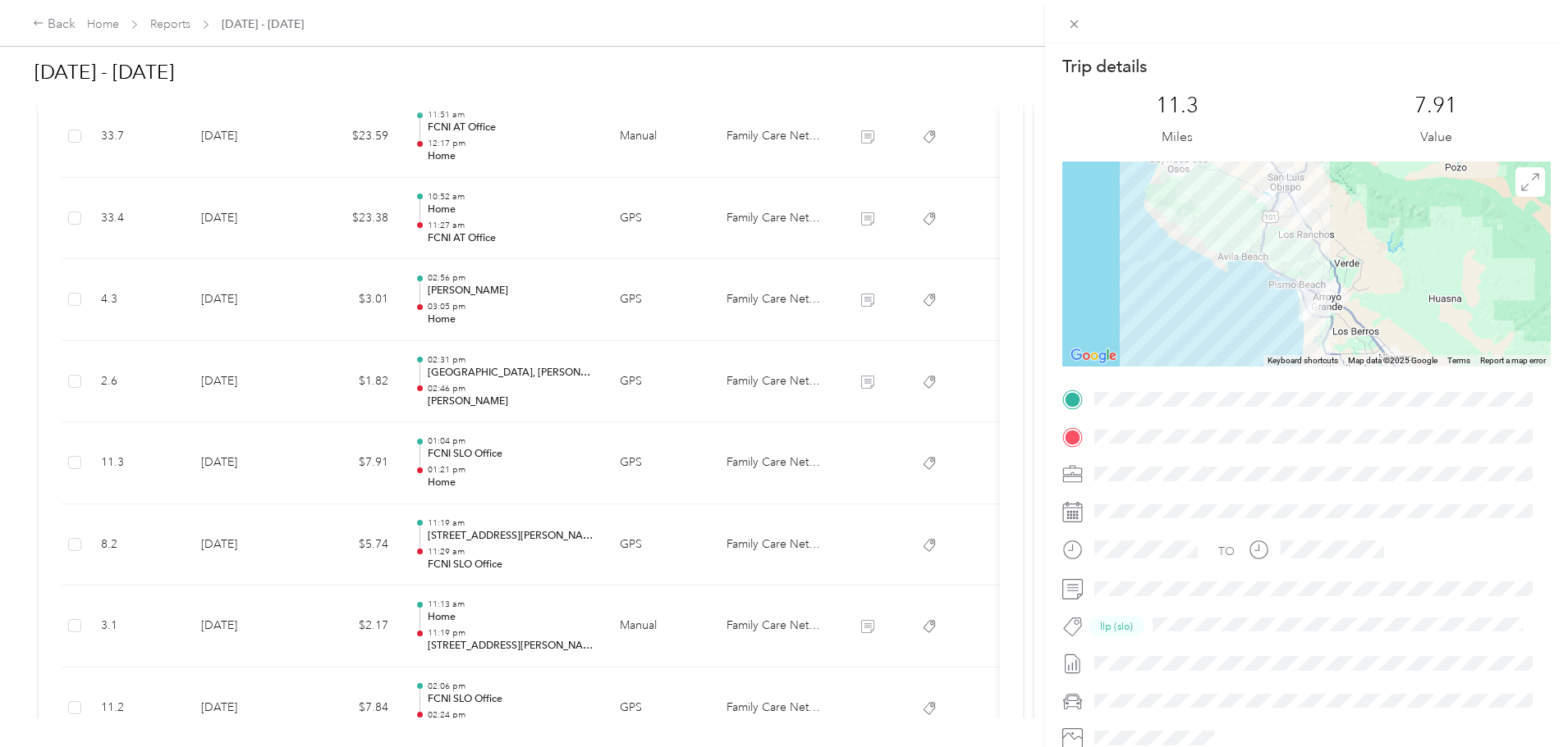
click at [441, 455] on div "Trip details This trip cannot be edited because it is either under review, appr…" at bounding box center [784, 373] width 1568 height 747
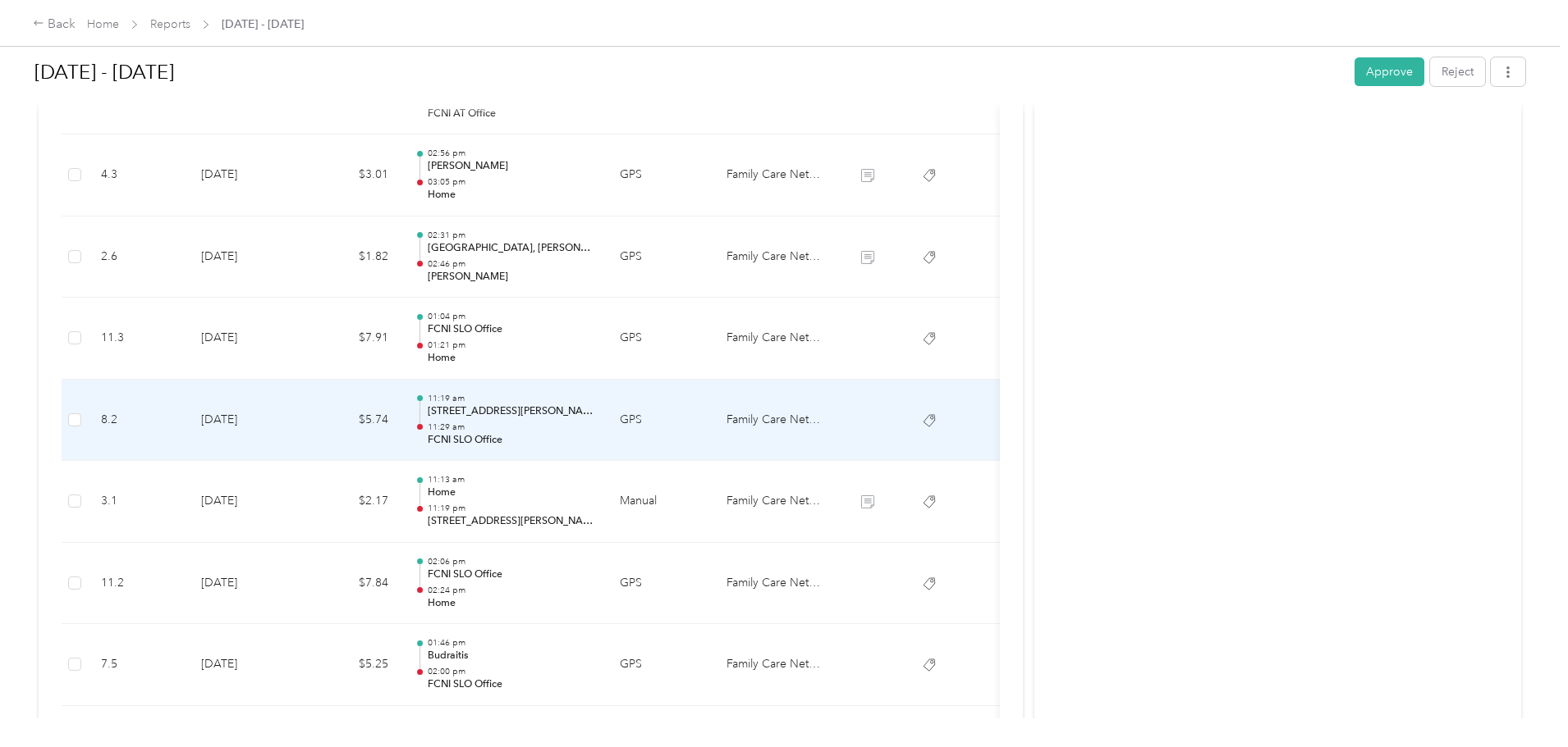
scroll to position [1558, 0]
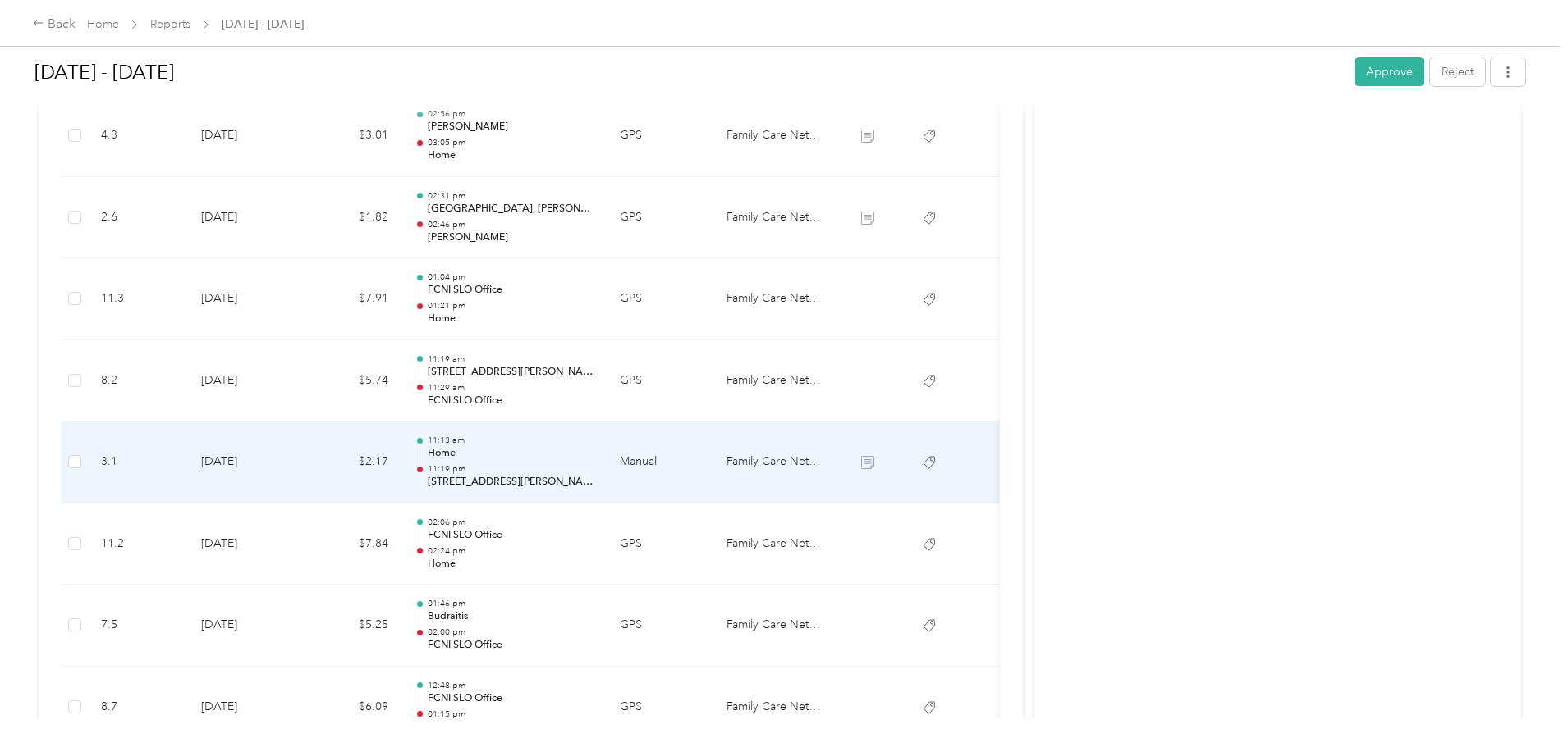
click at [402, 464] on td "$2.17" at bounding box center [352, 462] width 99 height 82
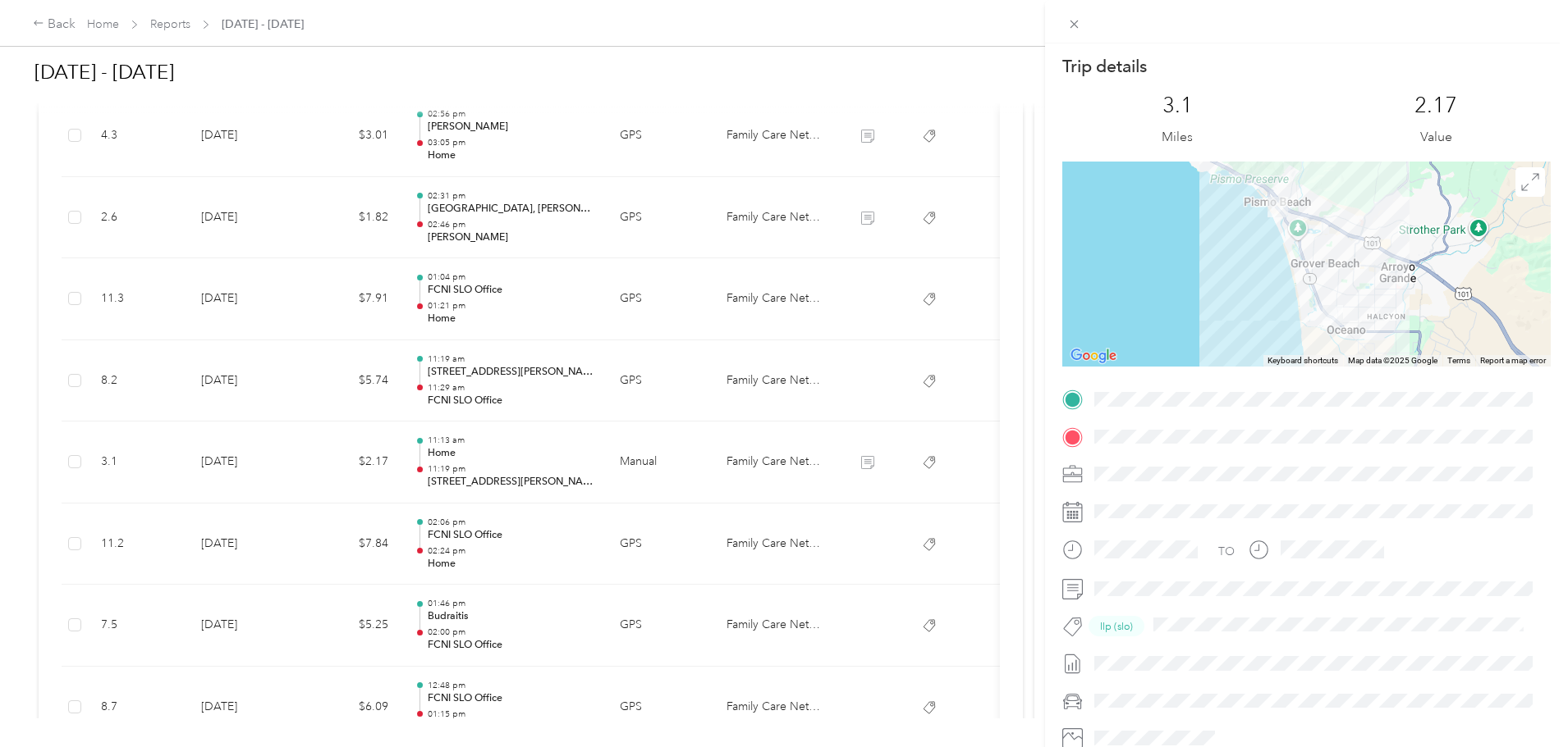
click at [440, 464] on div "Trip details This trip cannot be edited because it is either under review, appr…" at bounding box center [784, 373] width 1568 height 747
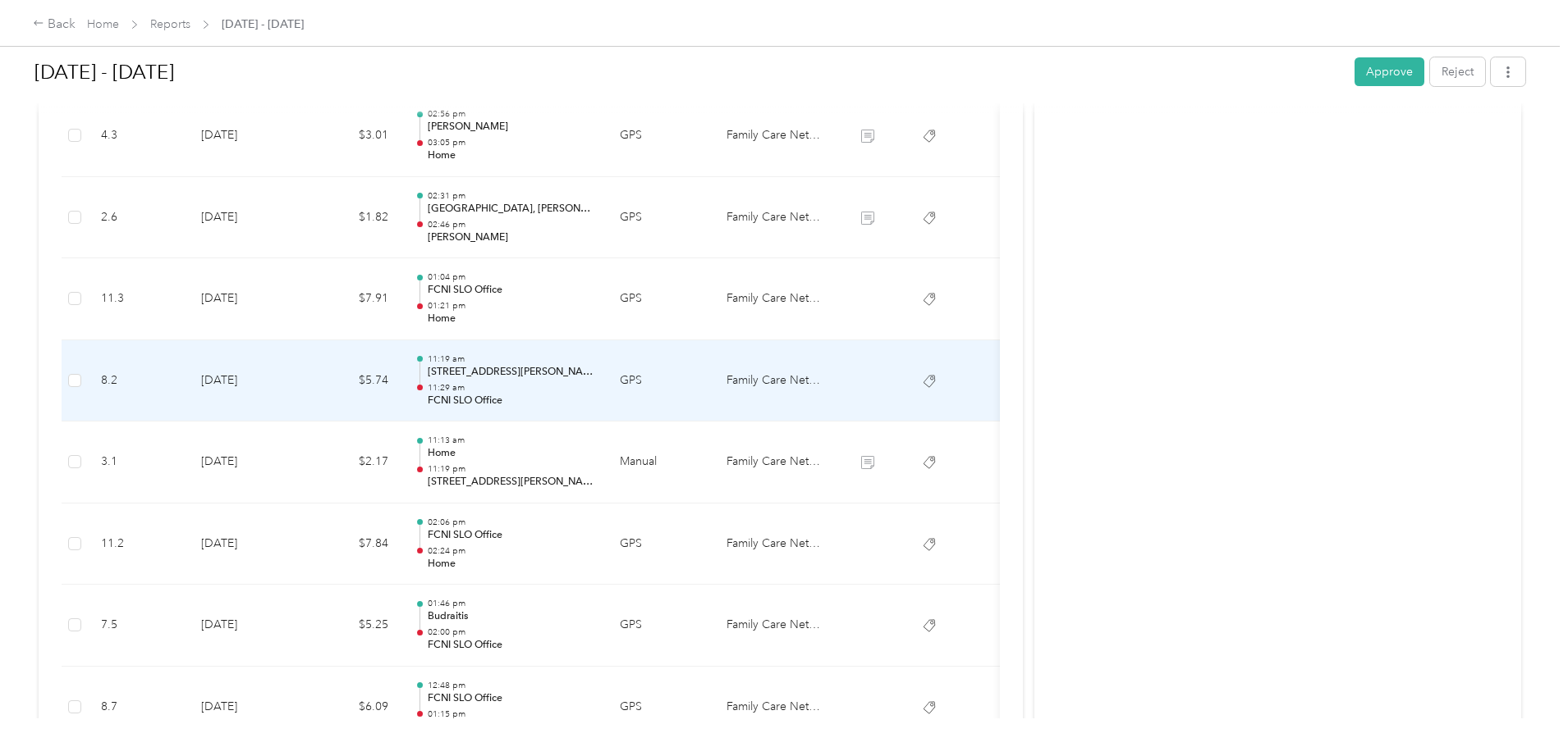
click at [402, 382] on td "$5.74" at bounding box center [352, 381] width 99 height 82
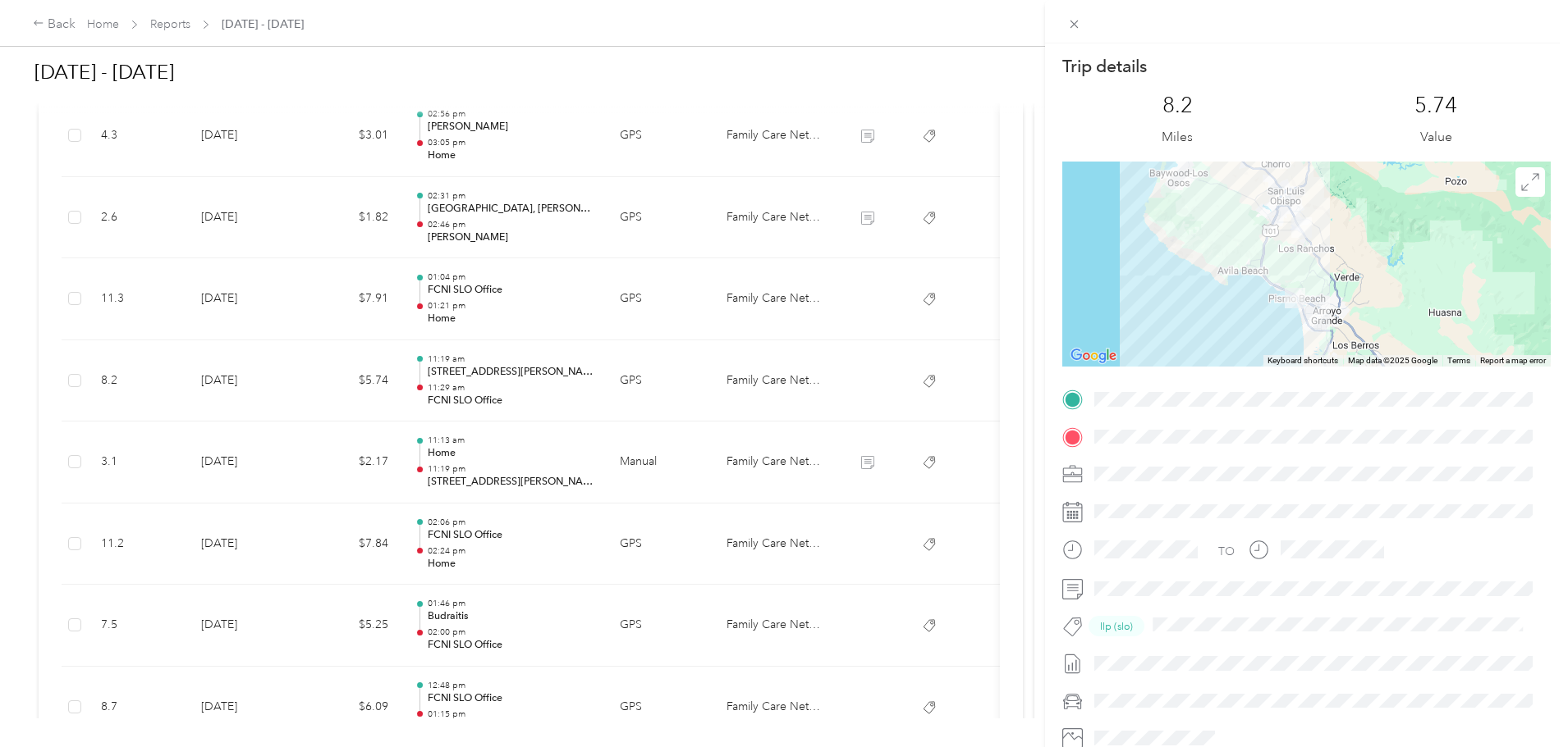
click at [436, 385] on div "Trip details This trip cannot be edited because it is either under review, appr…" at bounding box center [784, 373] width 1568 height 747
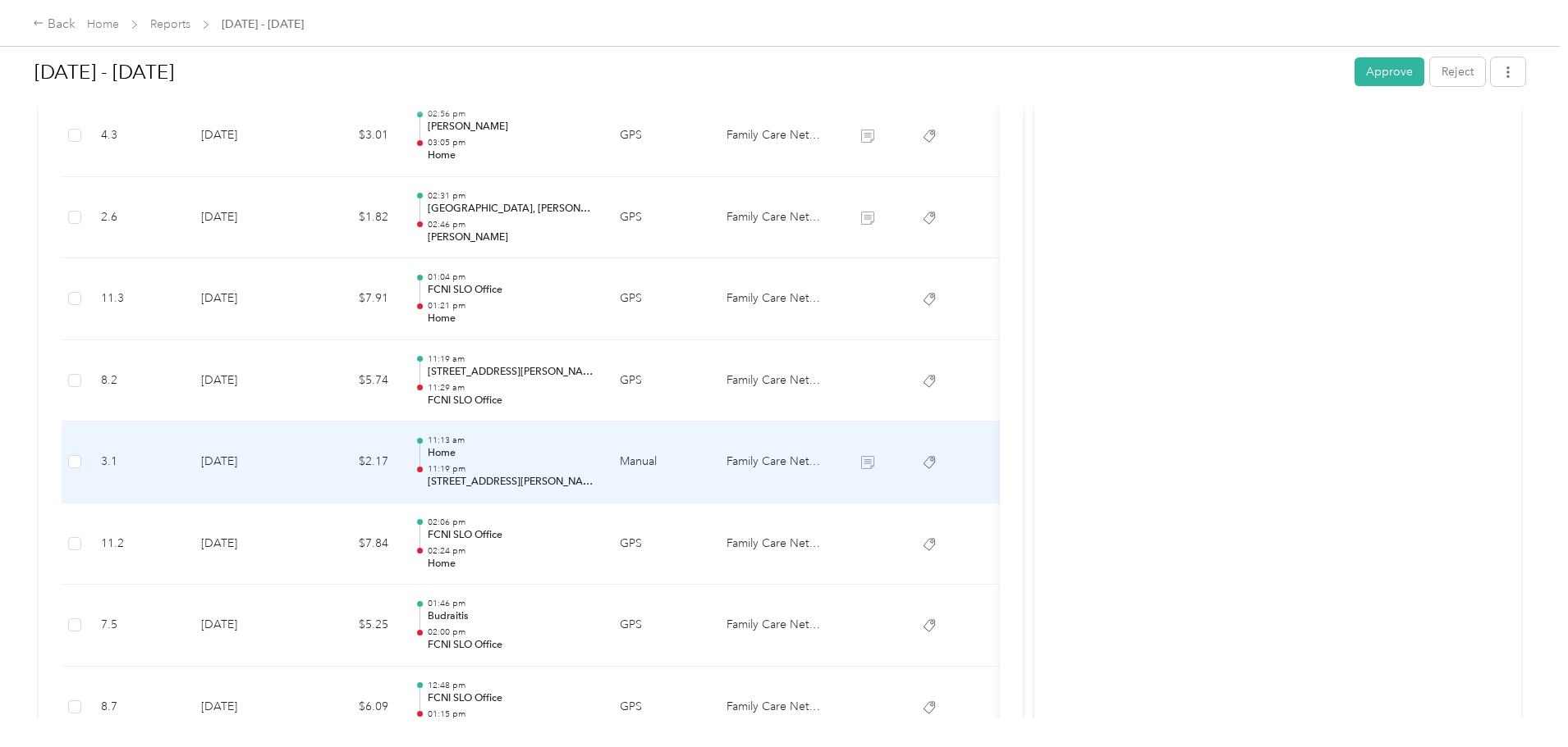
click at [402, 481] on td "$2.17" at bounding box center [352, 462] width 99 height 82
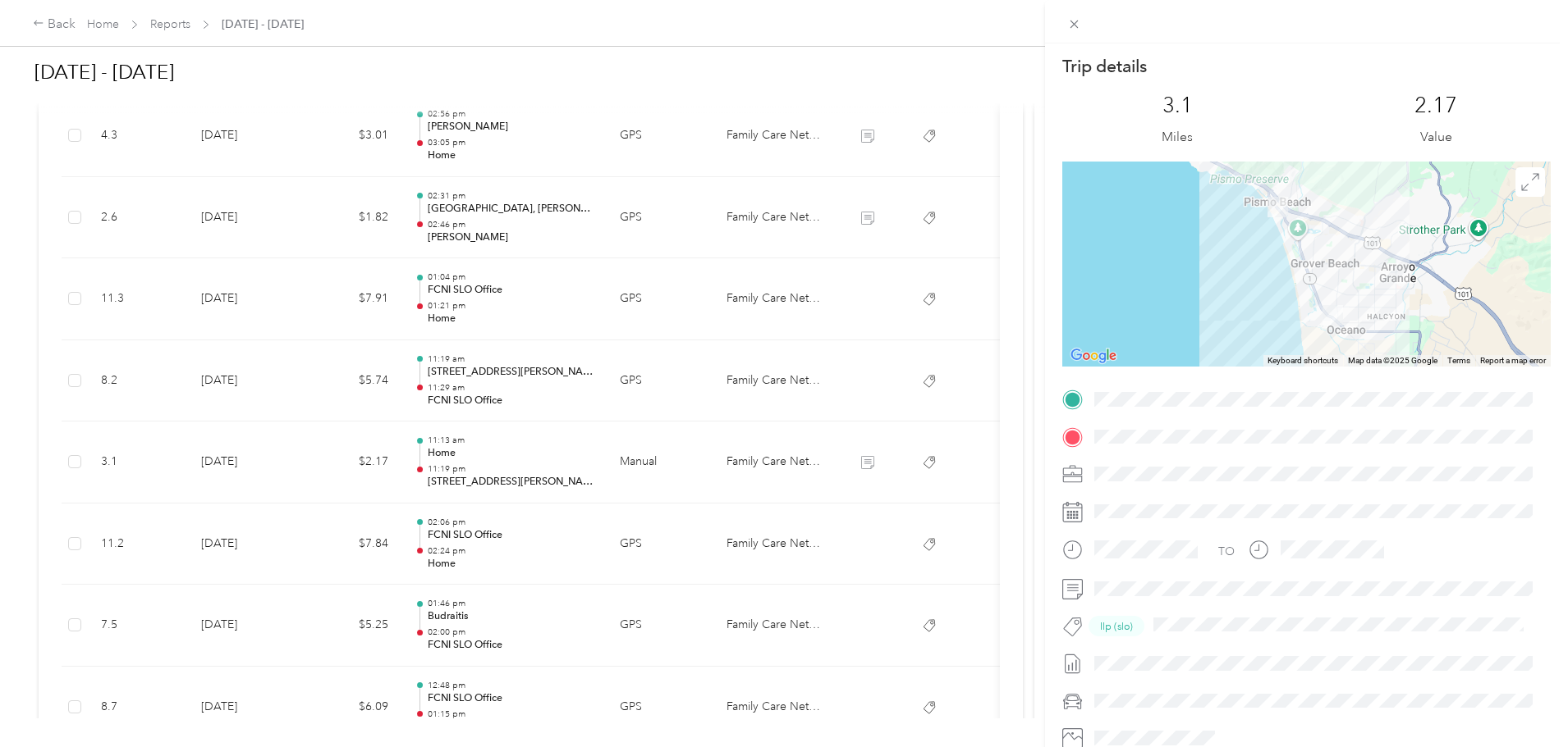
click at [436, 472] on div "Trip details This trip cannot be edited because it is either under review, appr…" at bounding box center [784, 373] width 1568 height 747
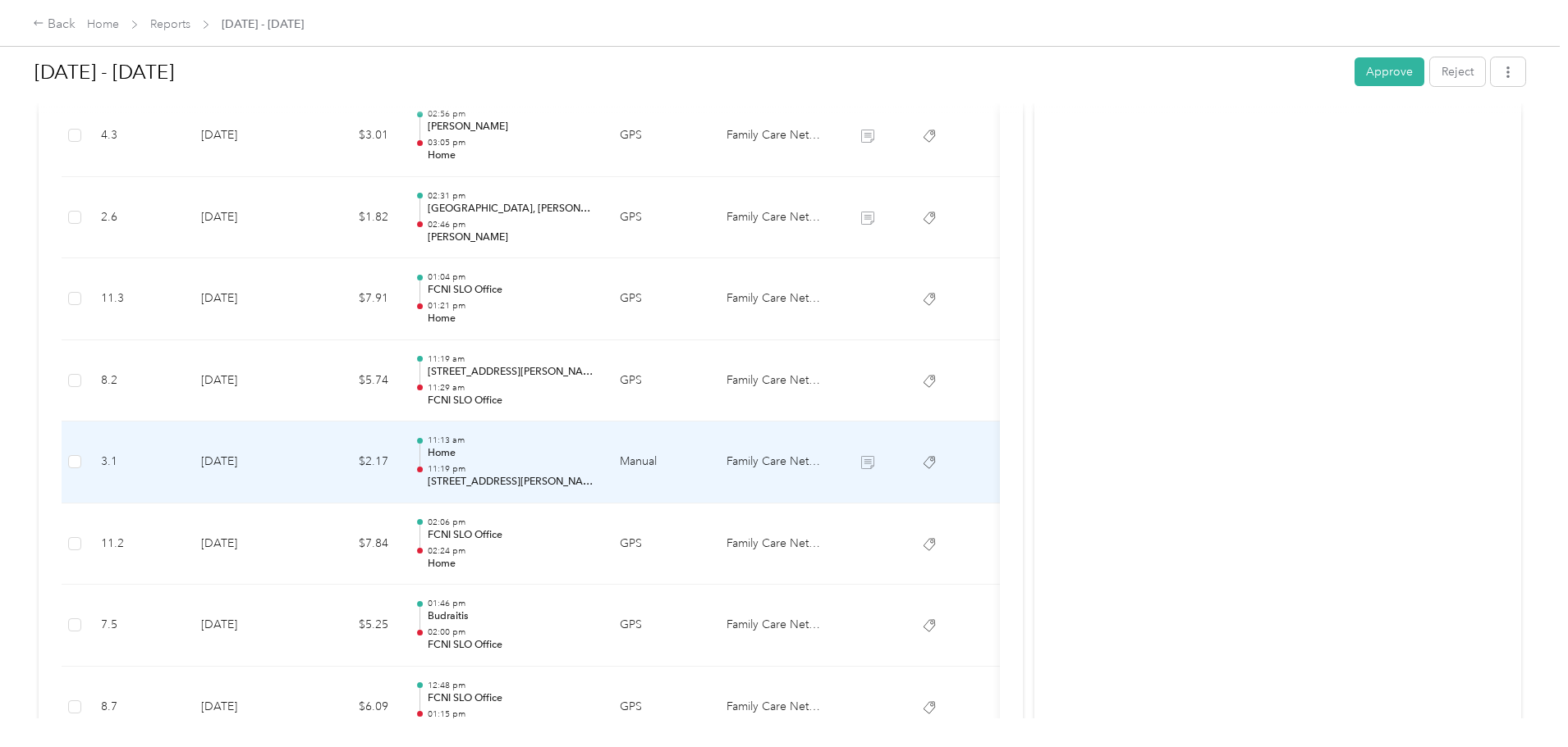
click at [402, 464] on td "$2.17" at bounding box center [352, 462] width 99 height 82
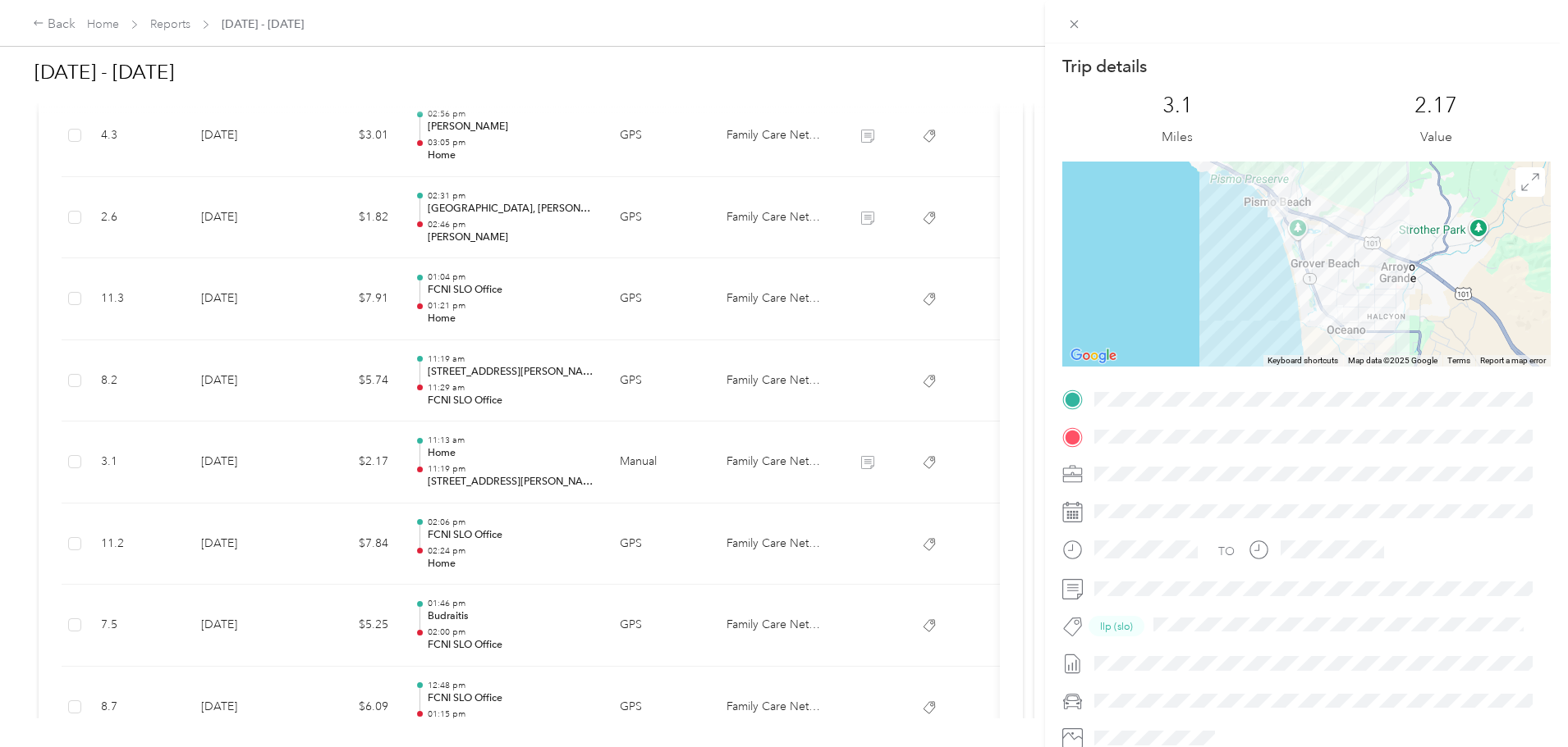
click at [437, 454] on div "Trip details This trip cannot be edited because it is either under review, appr…" at bounding box center [784, 373] width 1568 height 747
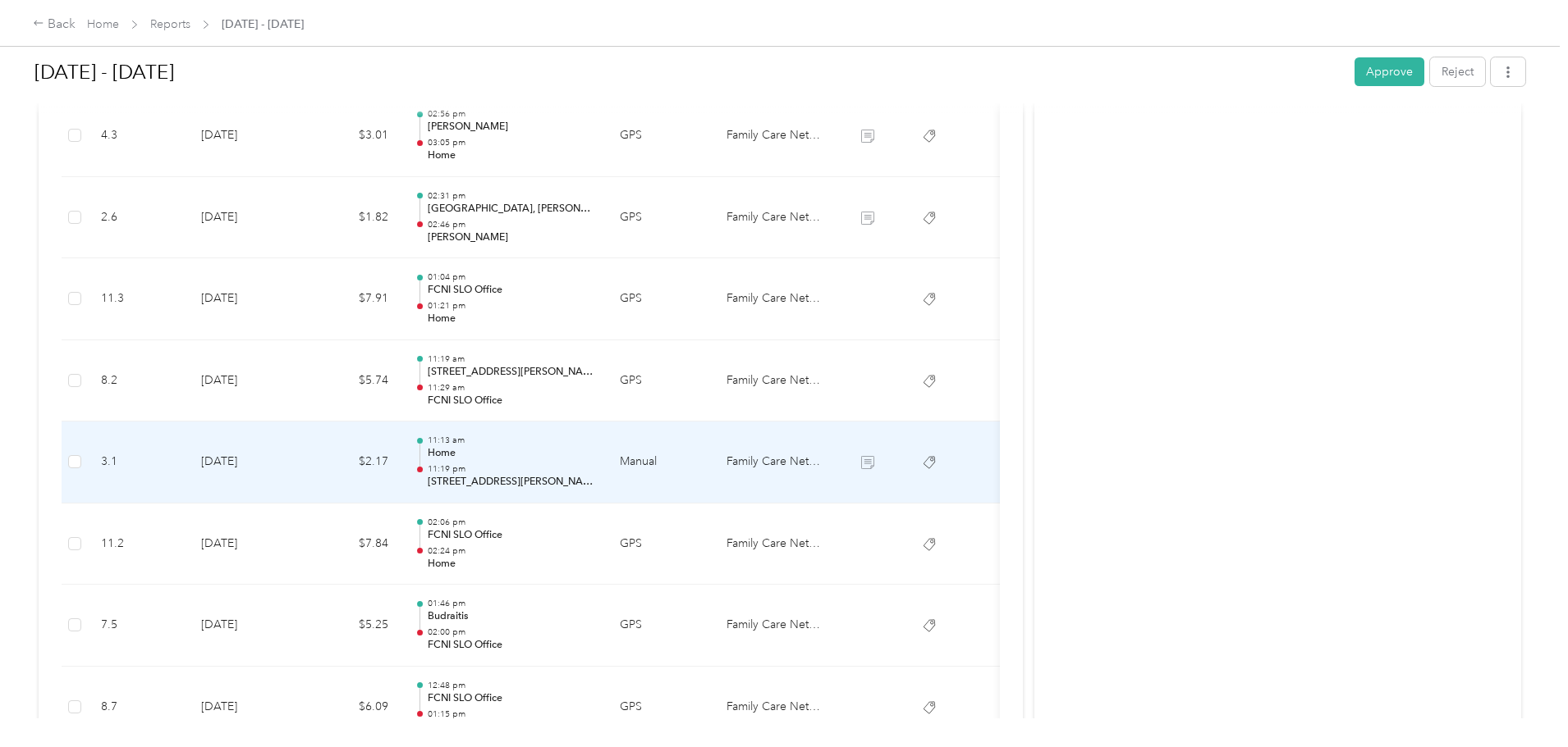
click at [402, 454] on td "$2.17" at bounding box center [352, 462] width 99 height 82
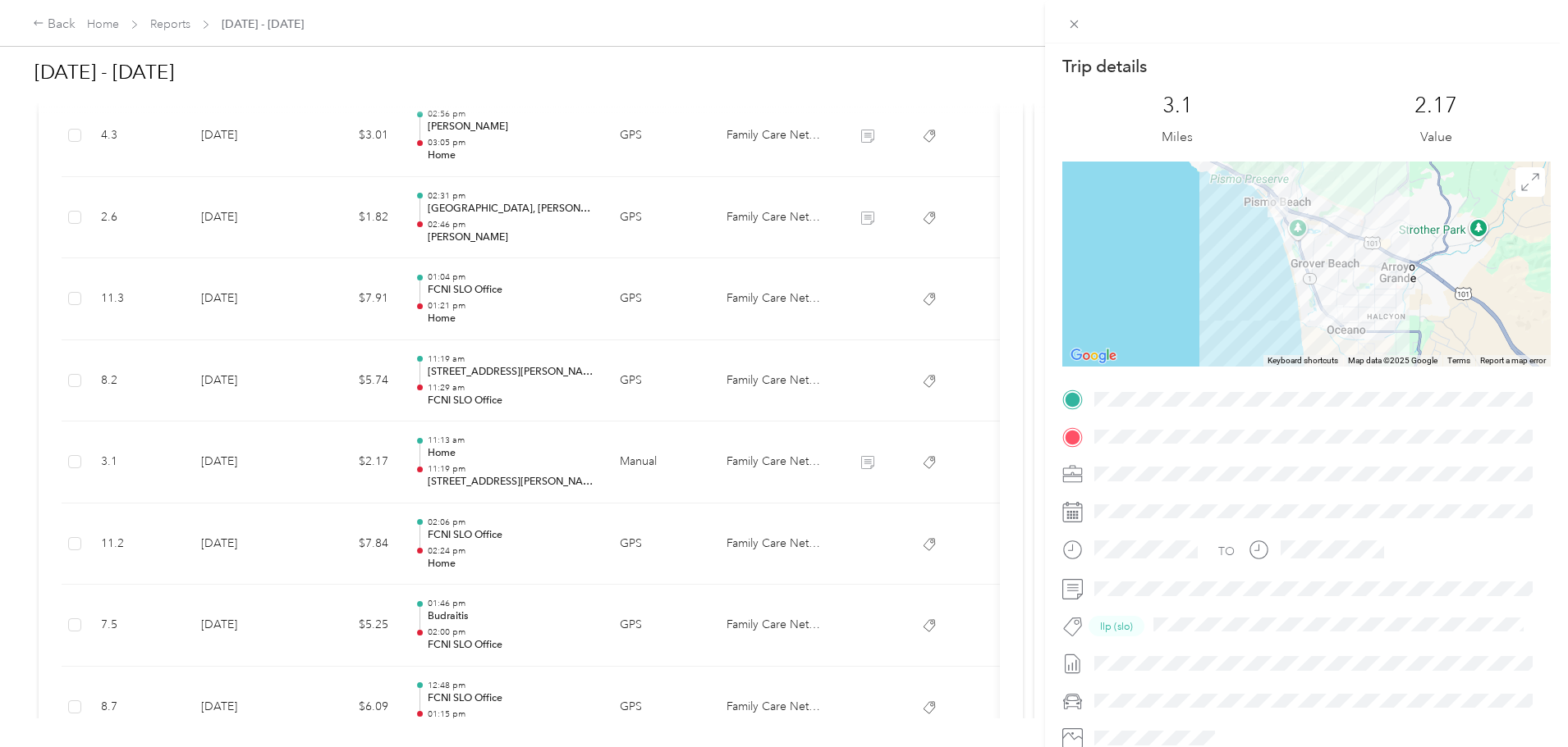
click at [437, 459] on div "Trip details This trip cannot be edited because it is either under review, appr…" at bounding box center [784, 373] width 1568 height 747
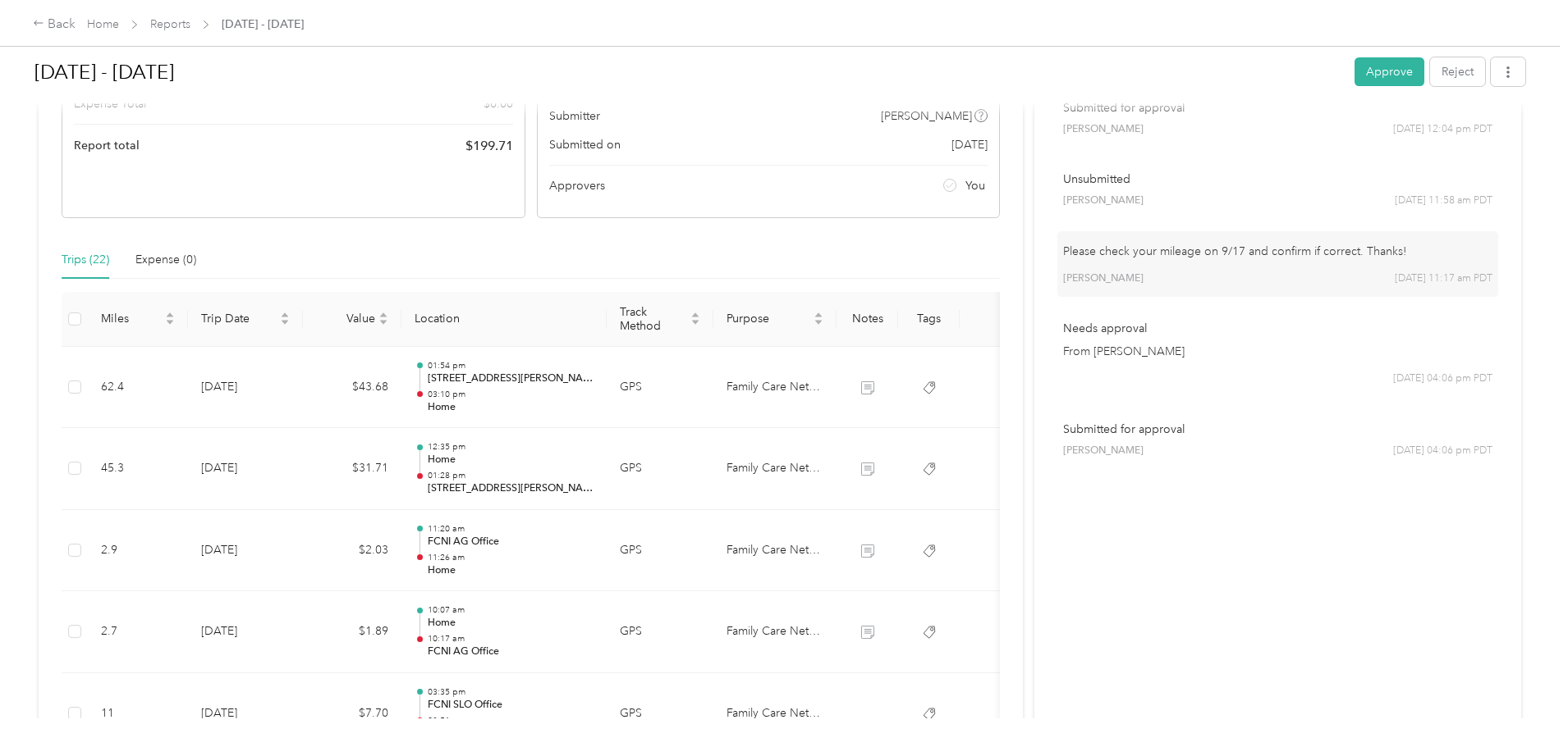
scroll to position [0, 0]
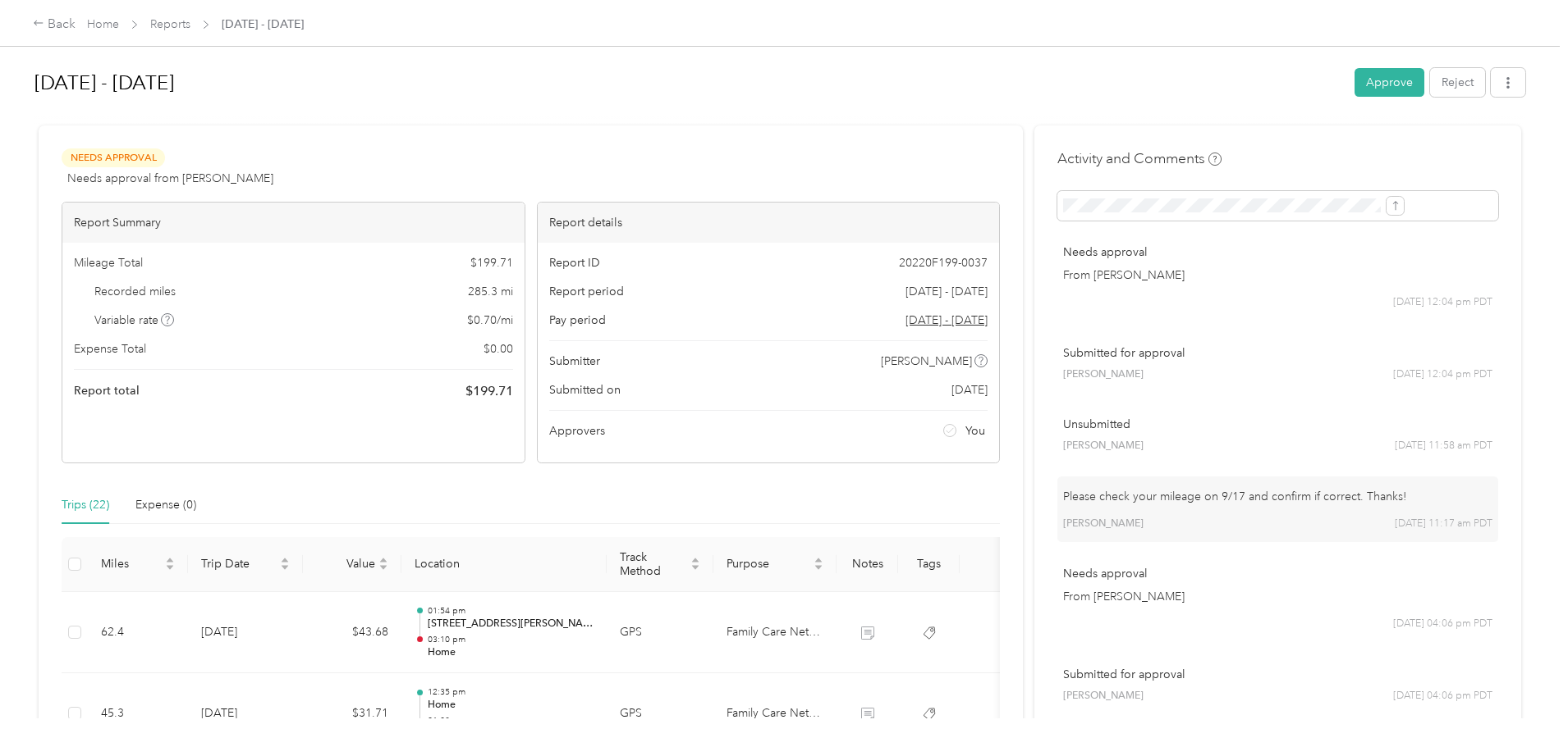
click at [1354, 82] on button "Approve" at bounding box center [1389, 82] width 69 height 29
